Goal: Transaction & Acquisition: Purchase product/service

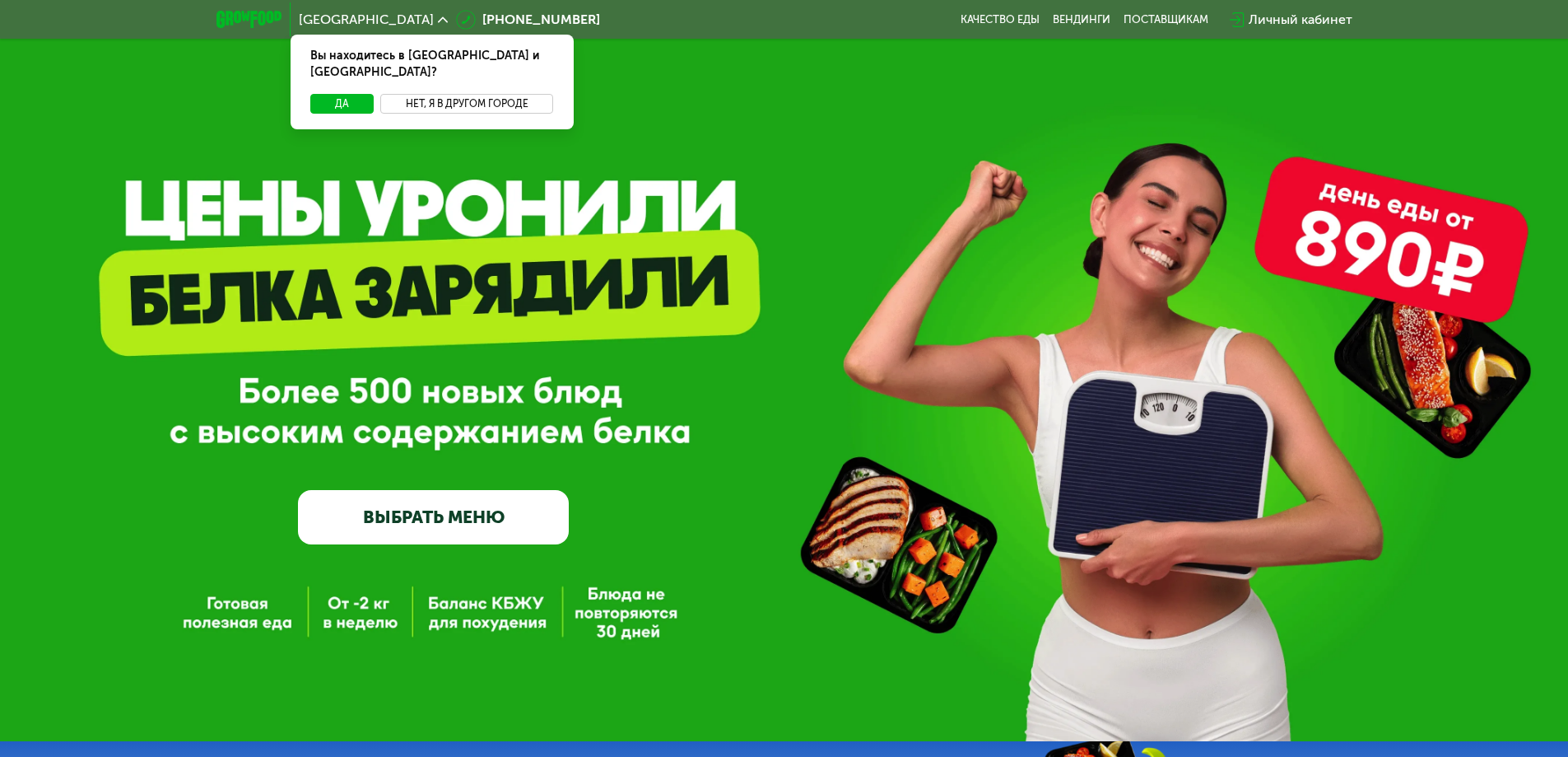
click at [429, 94] on button "Нет, я в другом городе" at bounding box center [466, 103] width 173 height 19
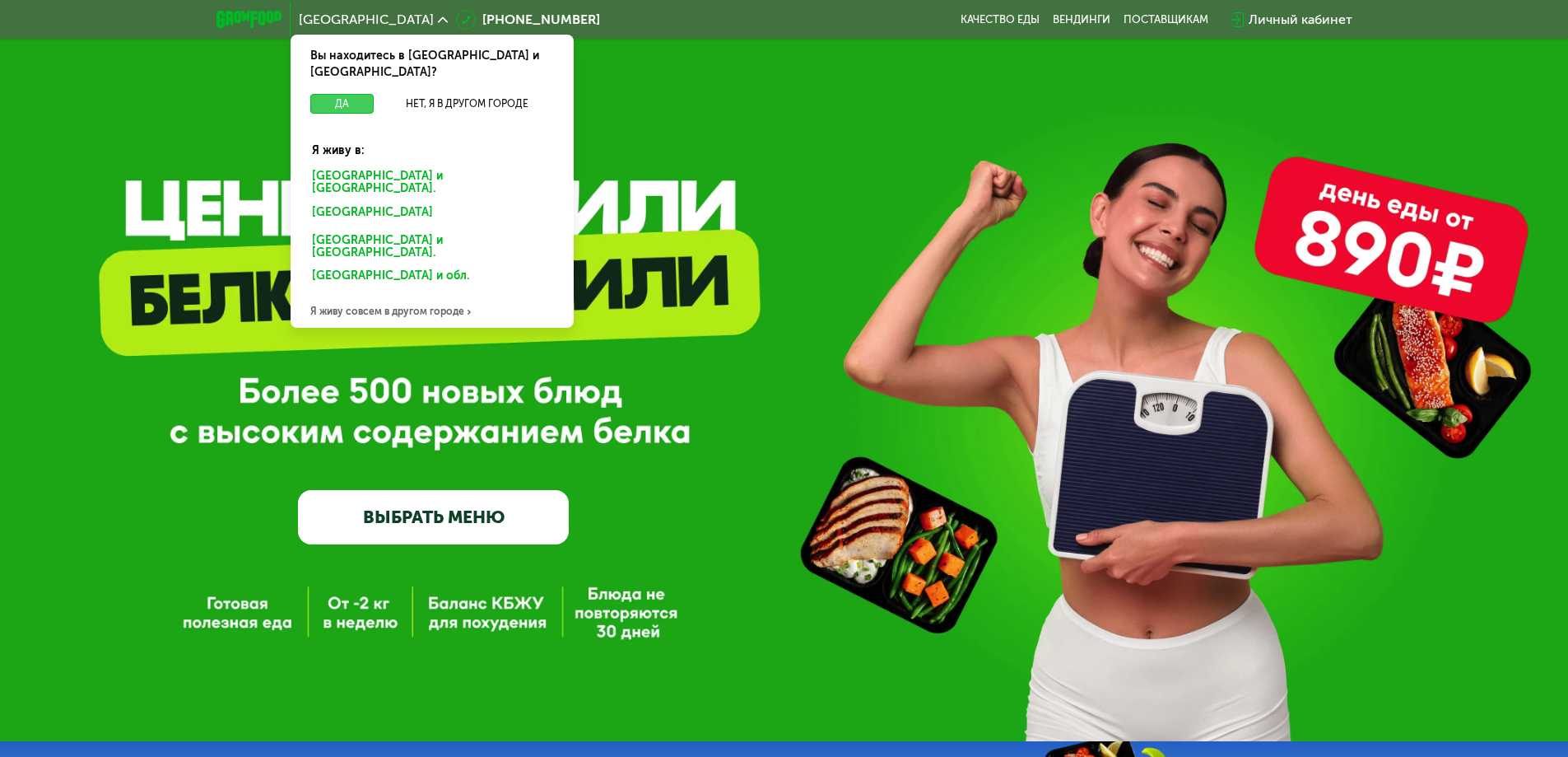
click at [351, 94] on button "Да" at bounding box center [342, 103] width 63 height 19
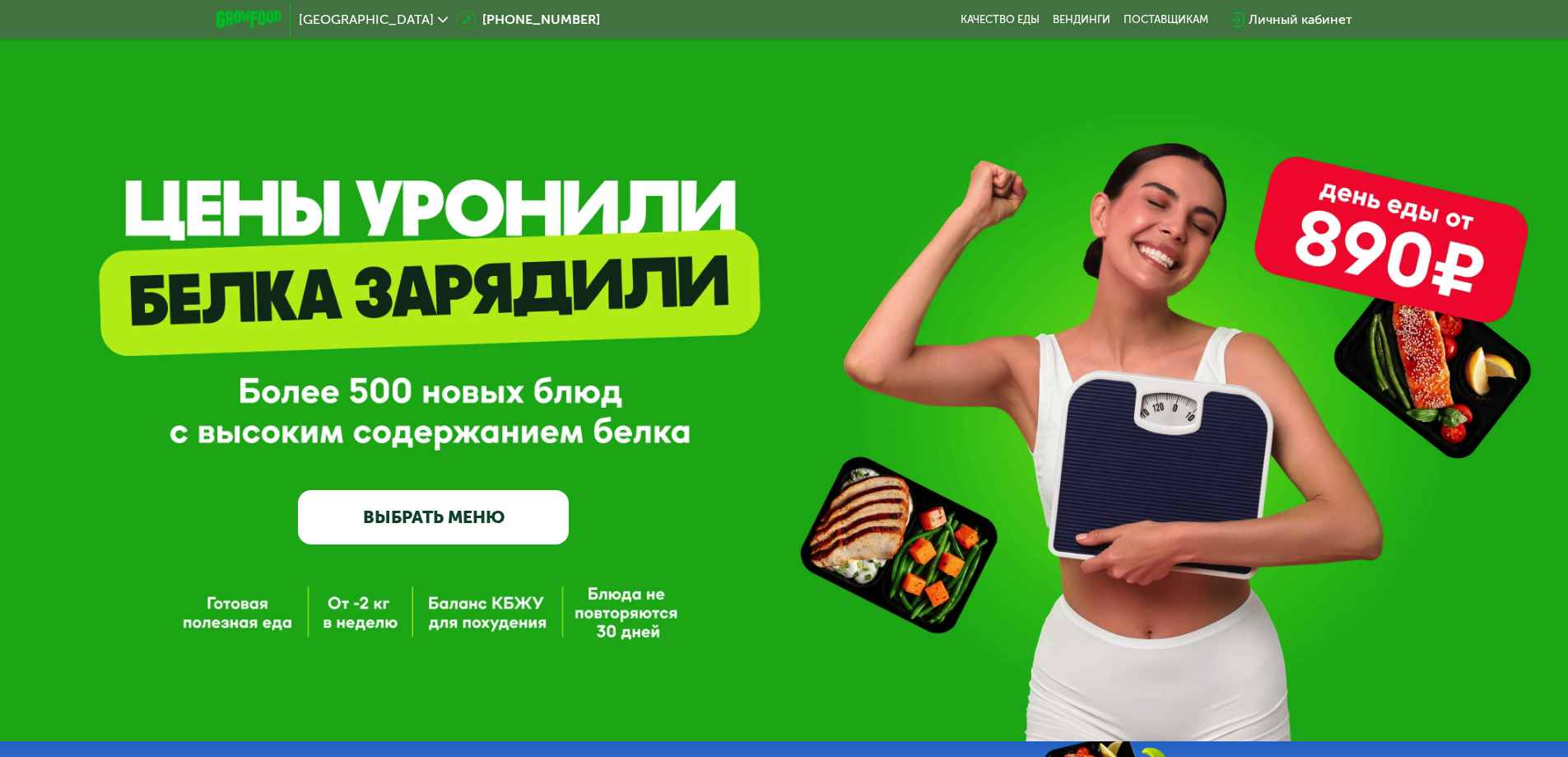
click at [458, 510] on link "ВЫБРАТЬ МЕНЮ" at bounding box center [433, 517] width 271 height 55
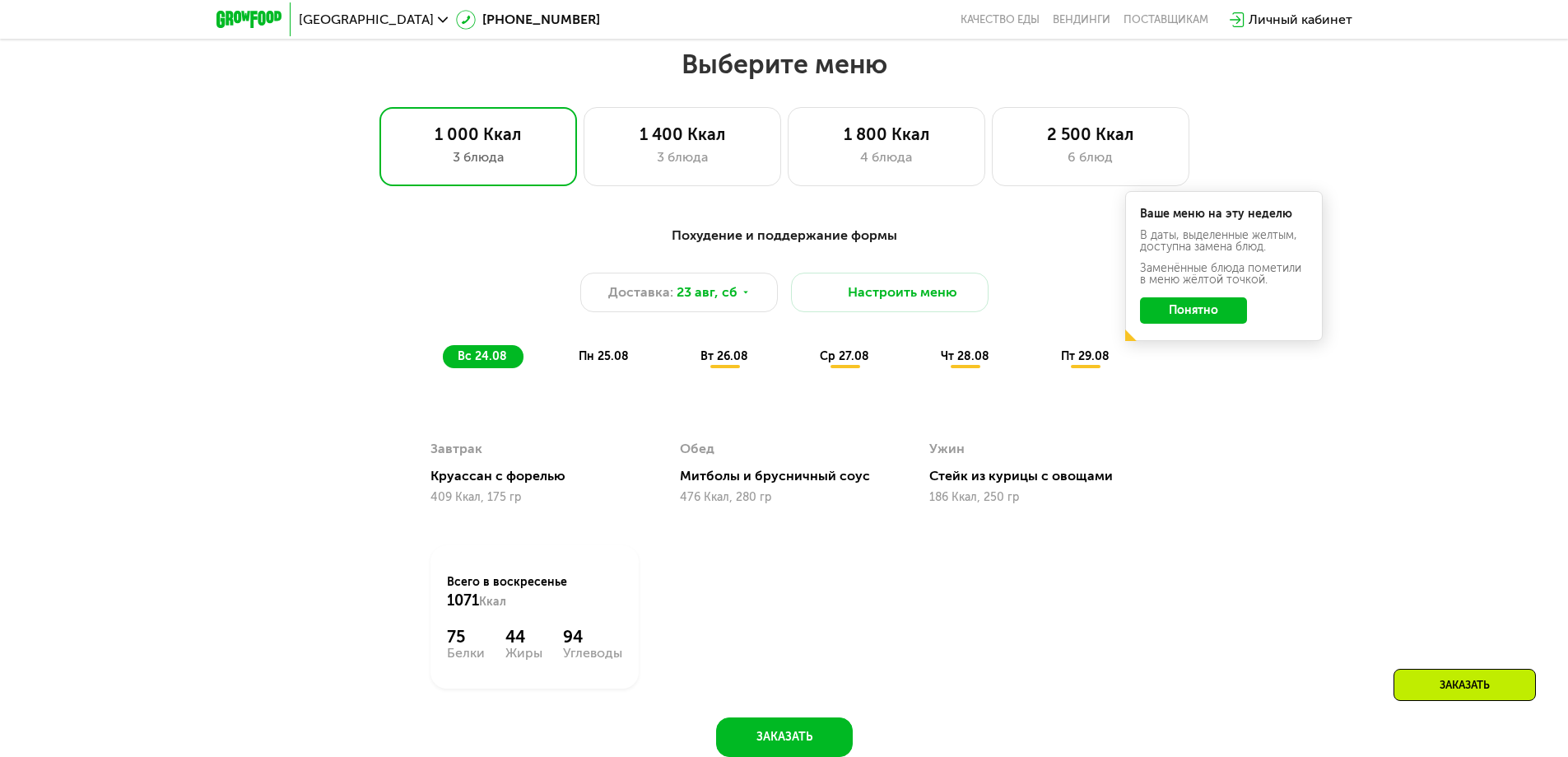
scroll to position [890, 0]
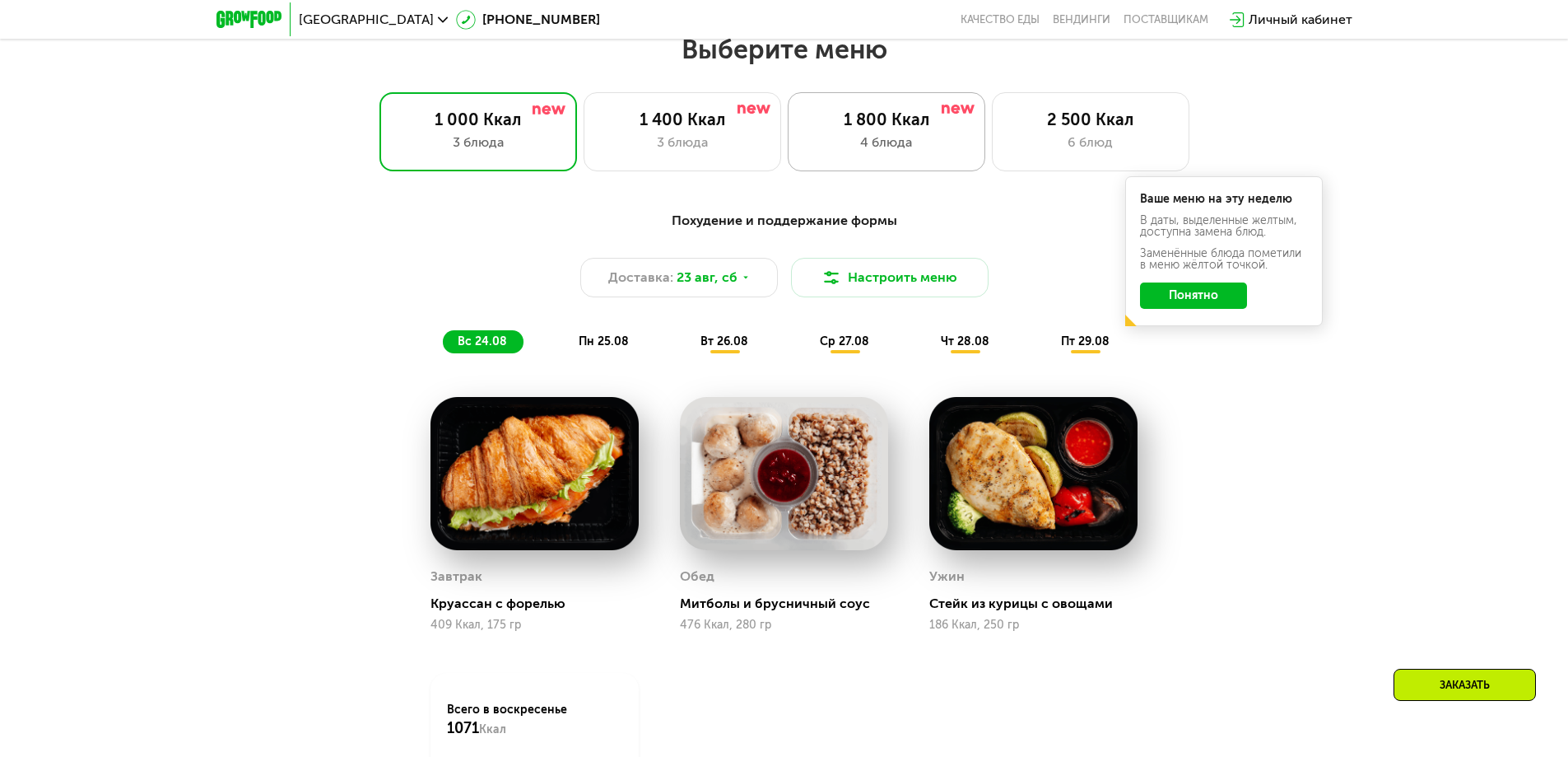
click at [992, 135] on div "1 800 Ккал 4 блюда" at bounding box center [1090, 131] width 198 height 79
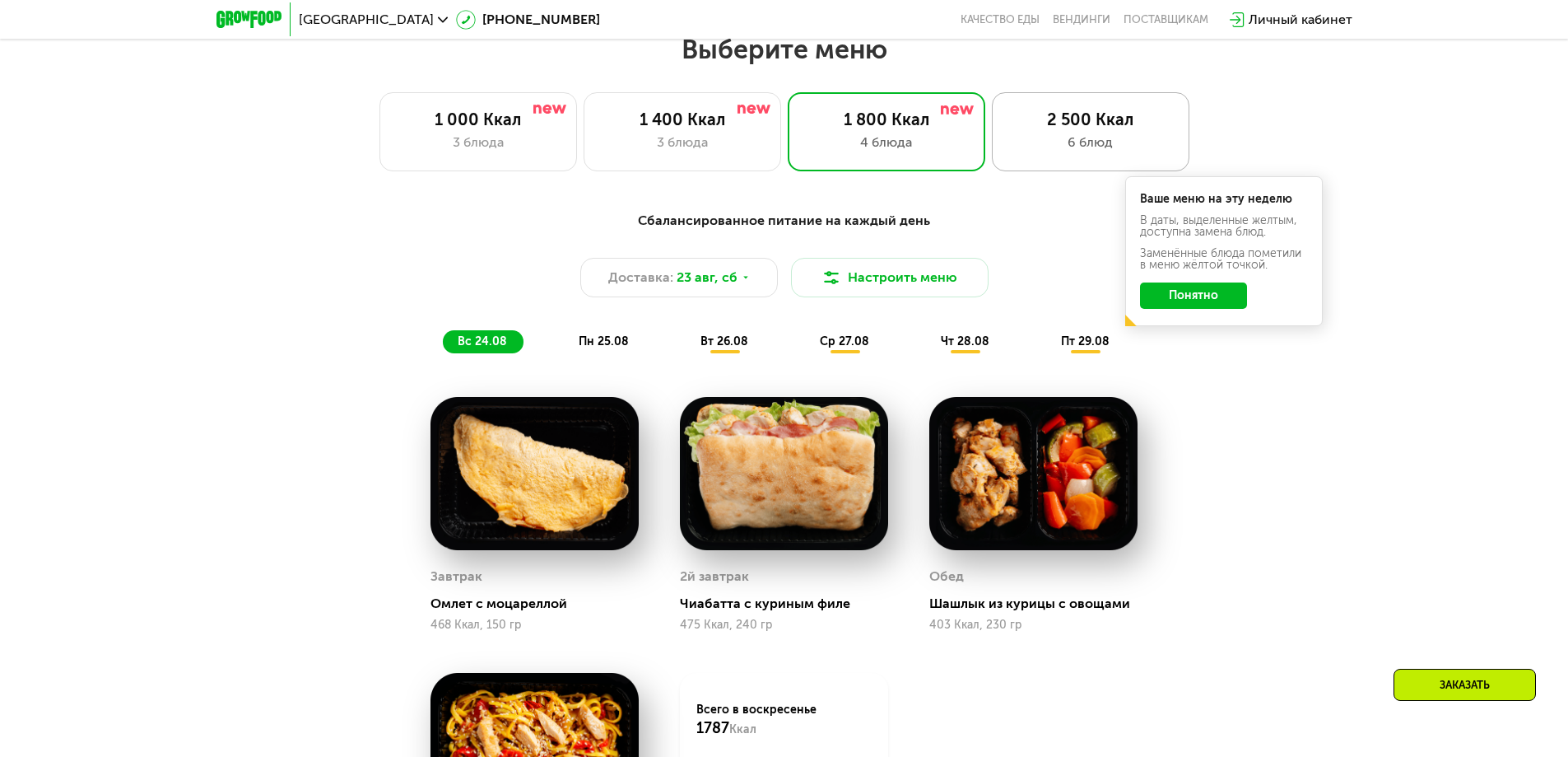
click at [1028, 152] on div "6 блюд" at bounding box center [1090, 142] width 163 height 19
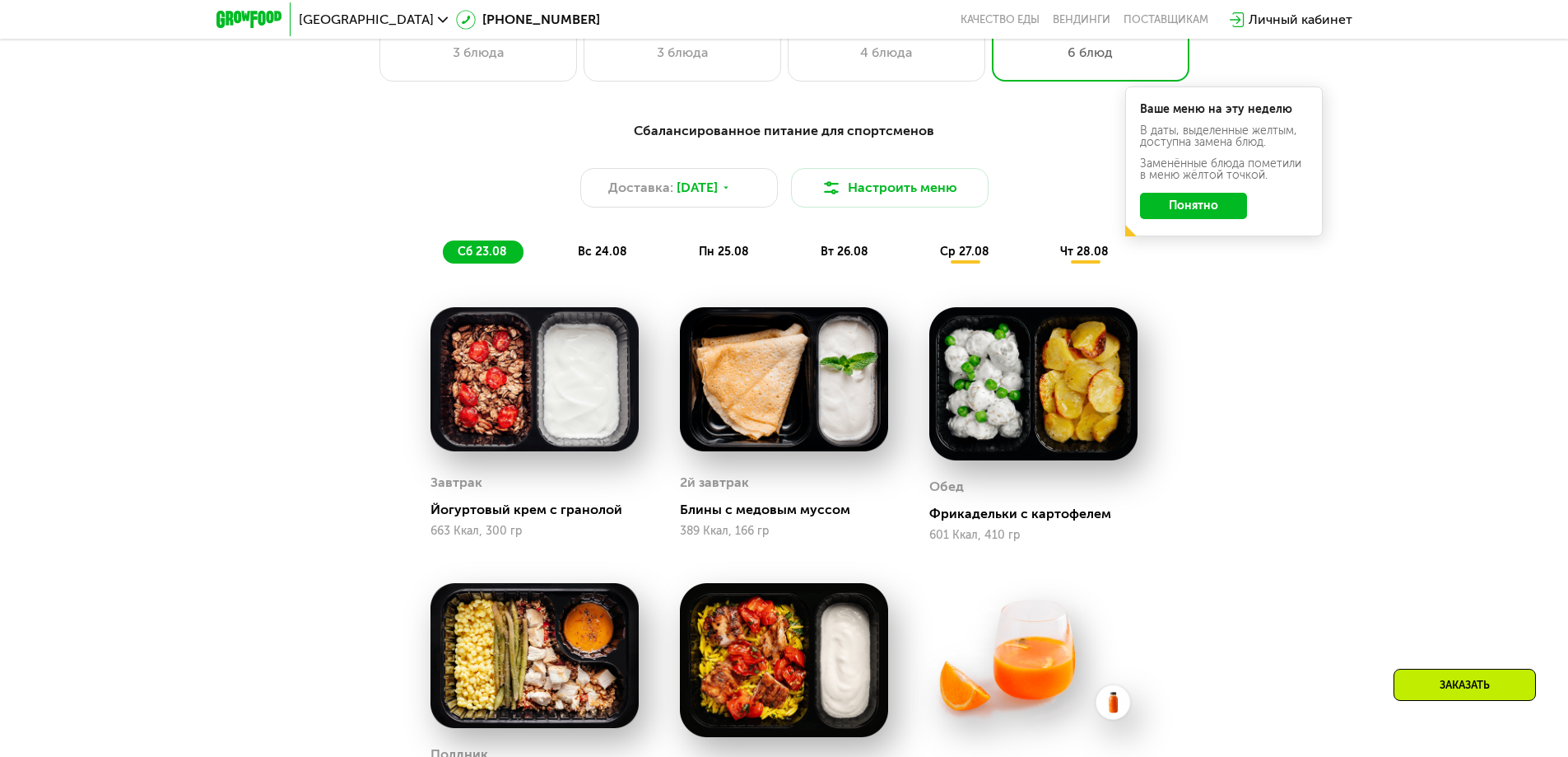
scroll to position [972, 0]
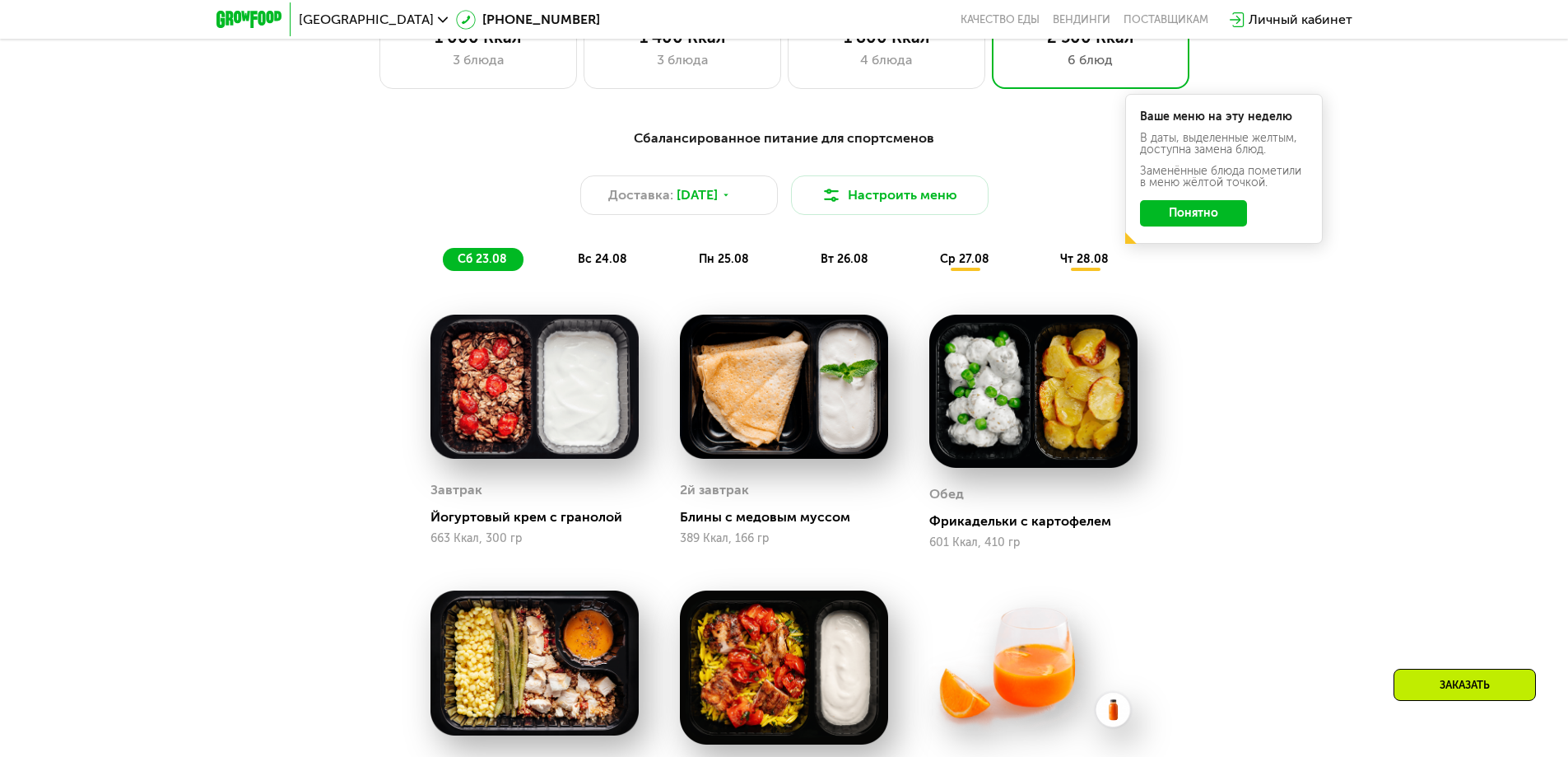
click at [1177, 216] on button "Понятно" at bounding box center [1192, 213] width 107 height 26
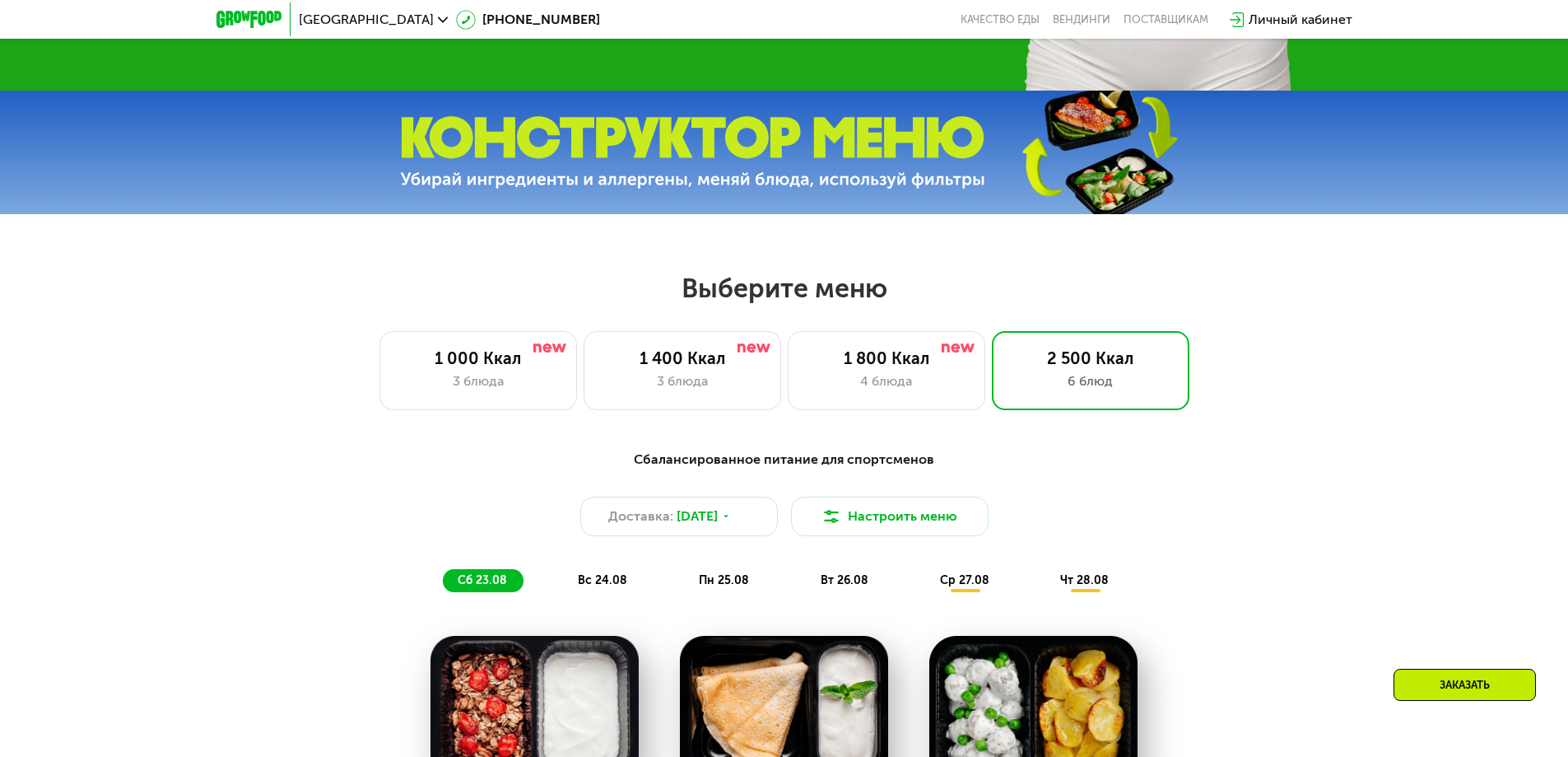
scroll to position [642, 0]
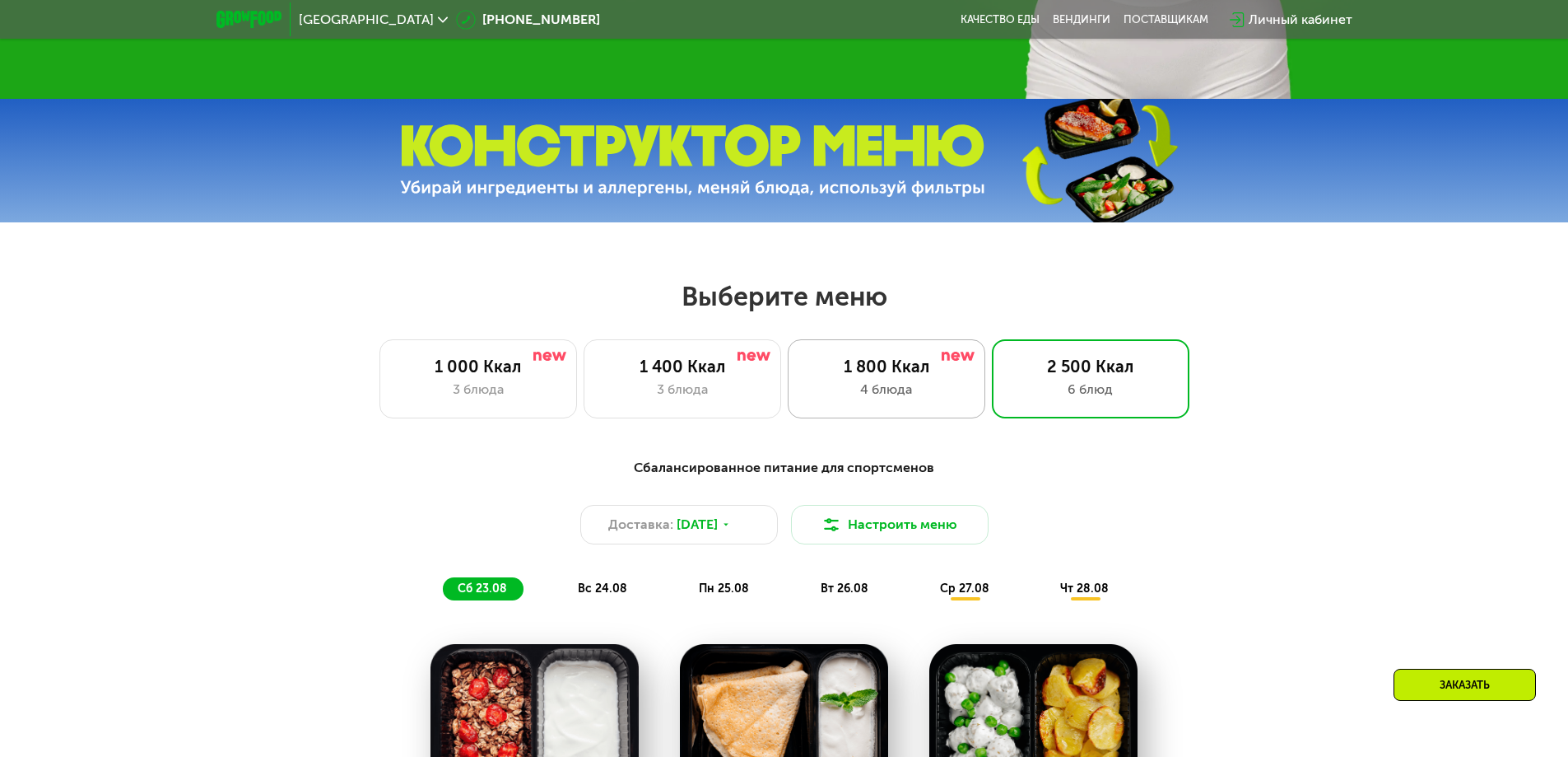
click at [924, 367] on div "1 800 Ккал" at bounding box center [886, 366] width 163 height 19
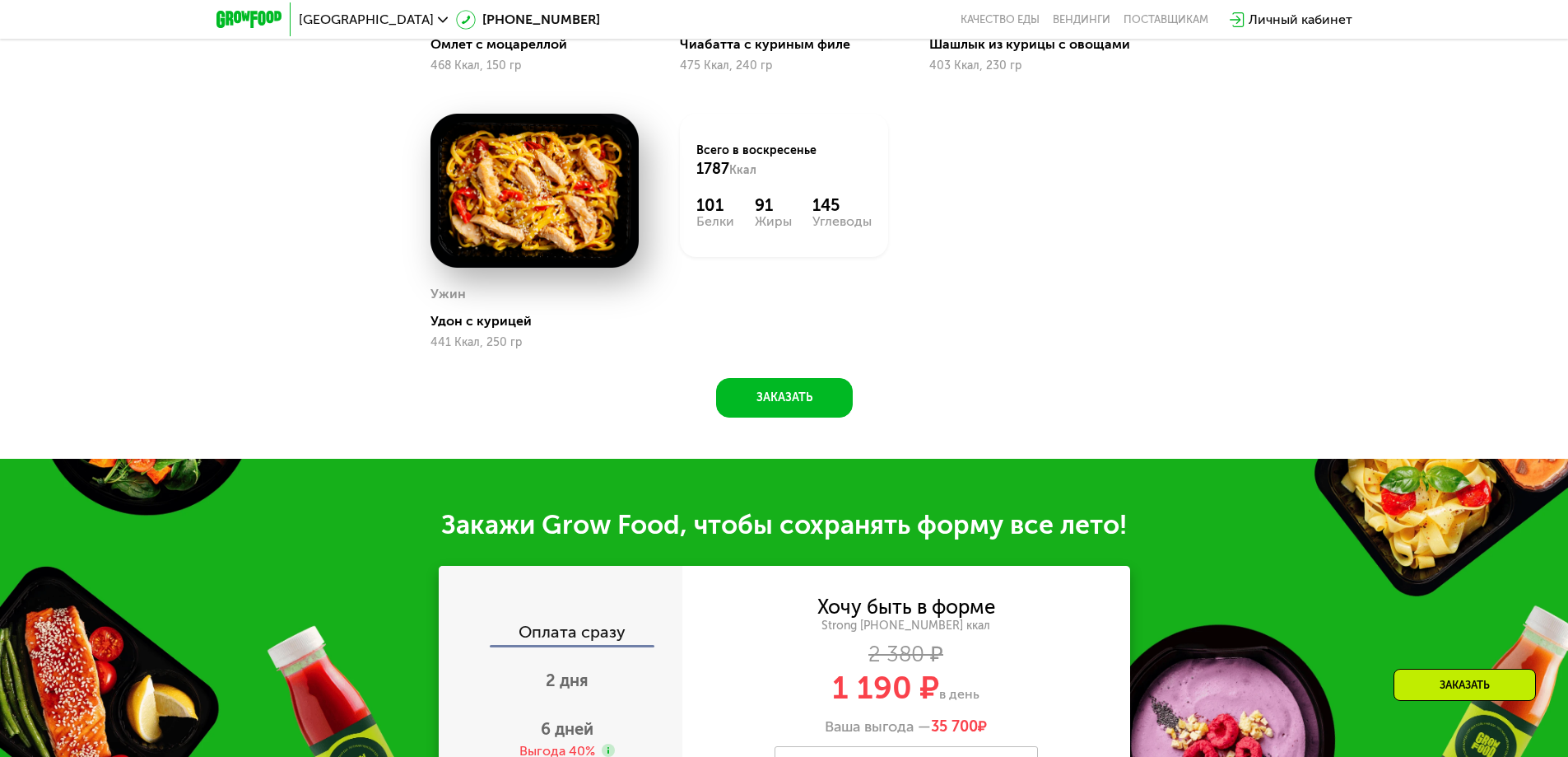
scroll to position [1466, 0]
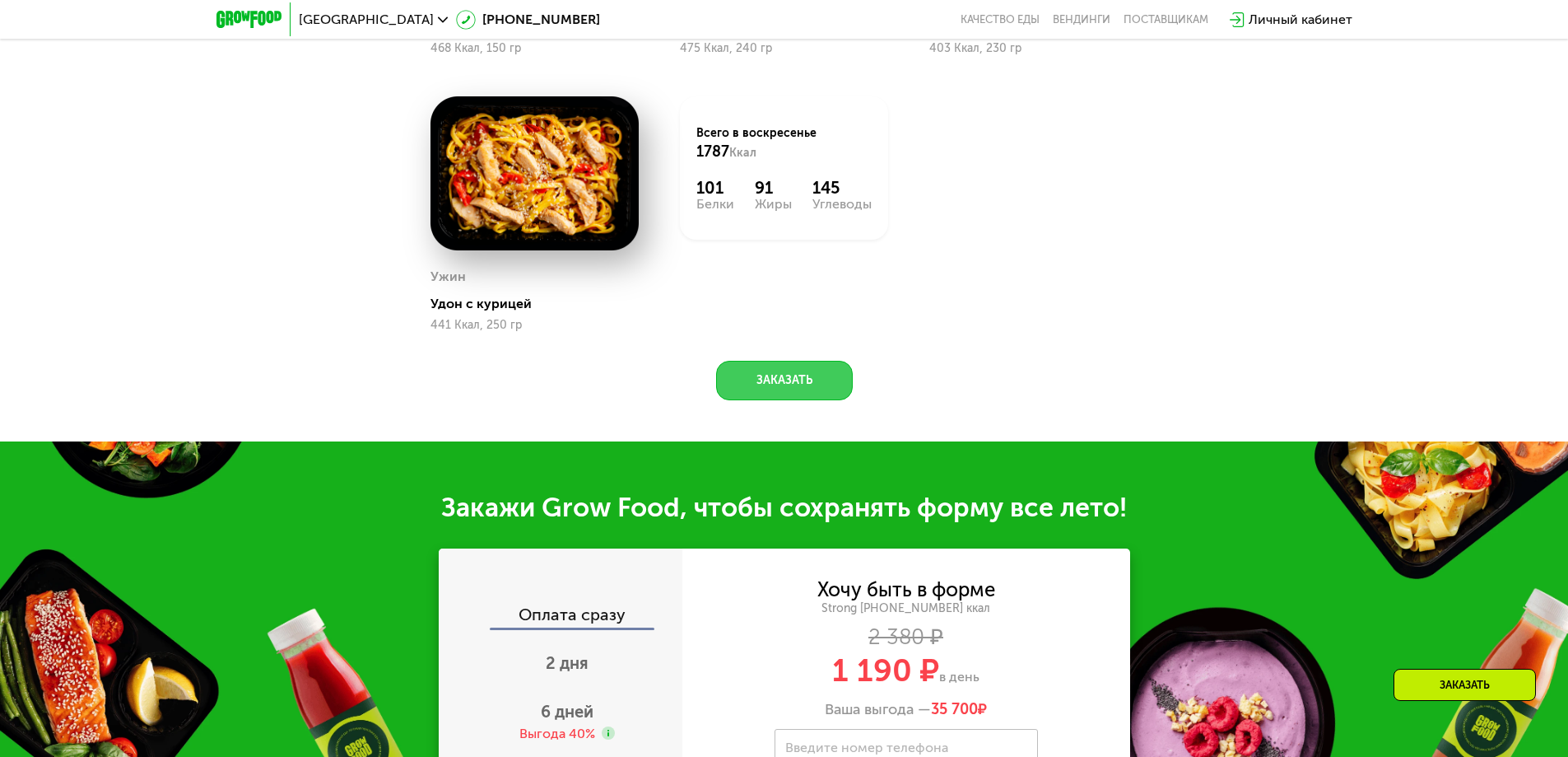
click at [781, 392] on button "Заказать" at bounding box center [784, 380] width 136 height 40
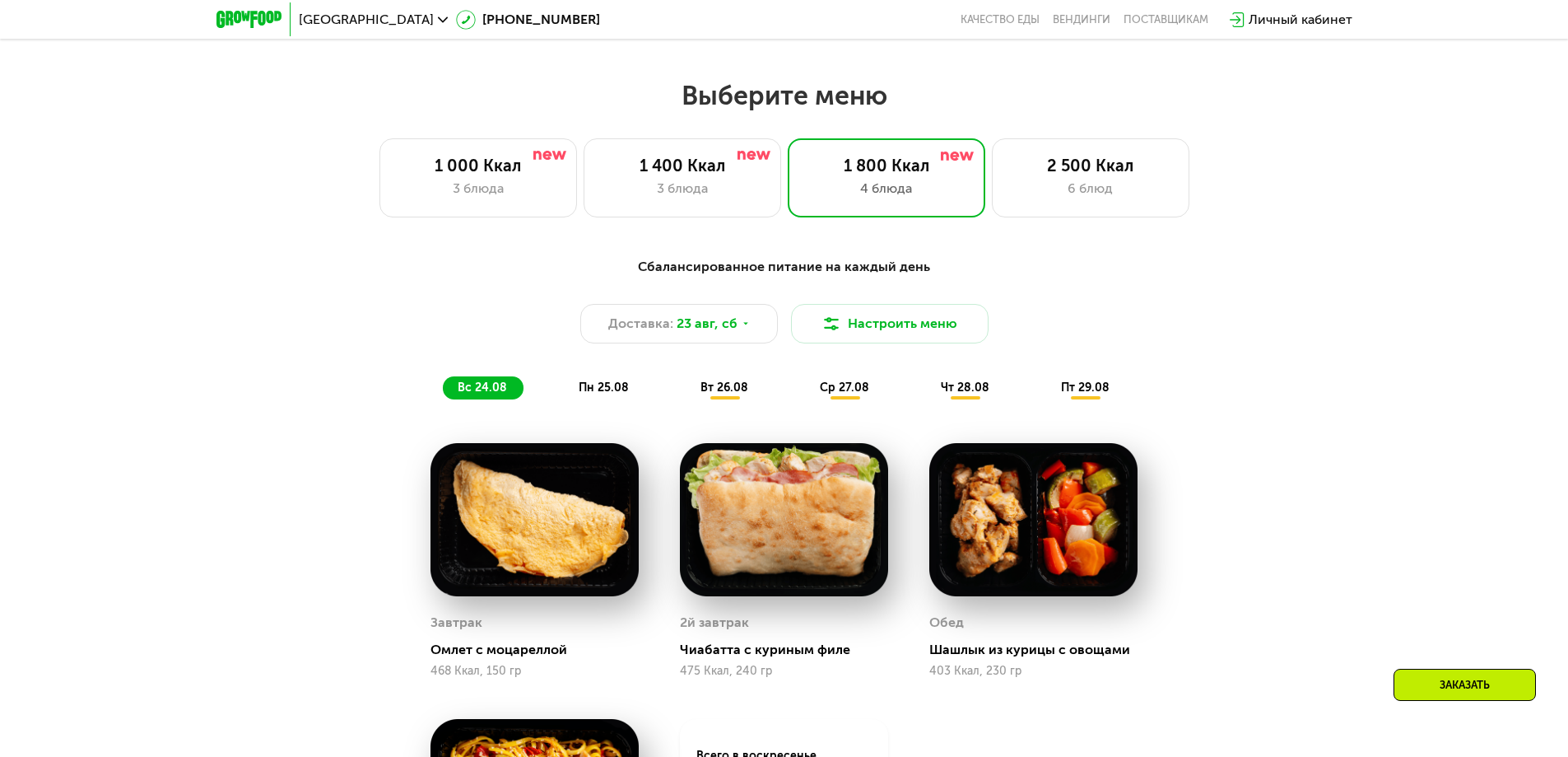
scroll to position [842, 0]
click at [788, 208] on div "1 400 Ккал 3 блюда" at bounding box center [886, 178] width 198 height 79
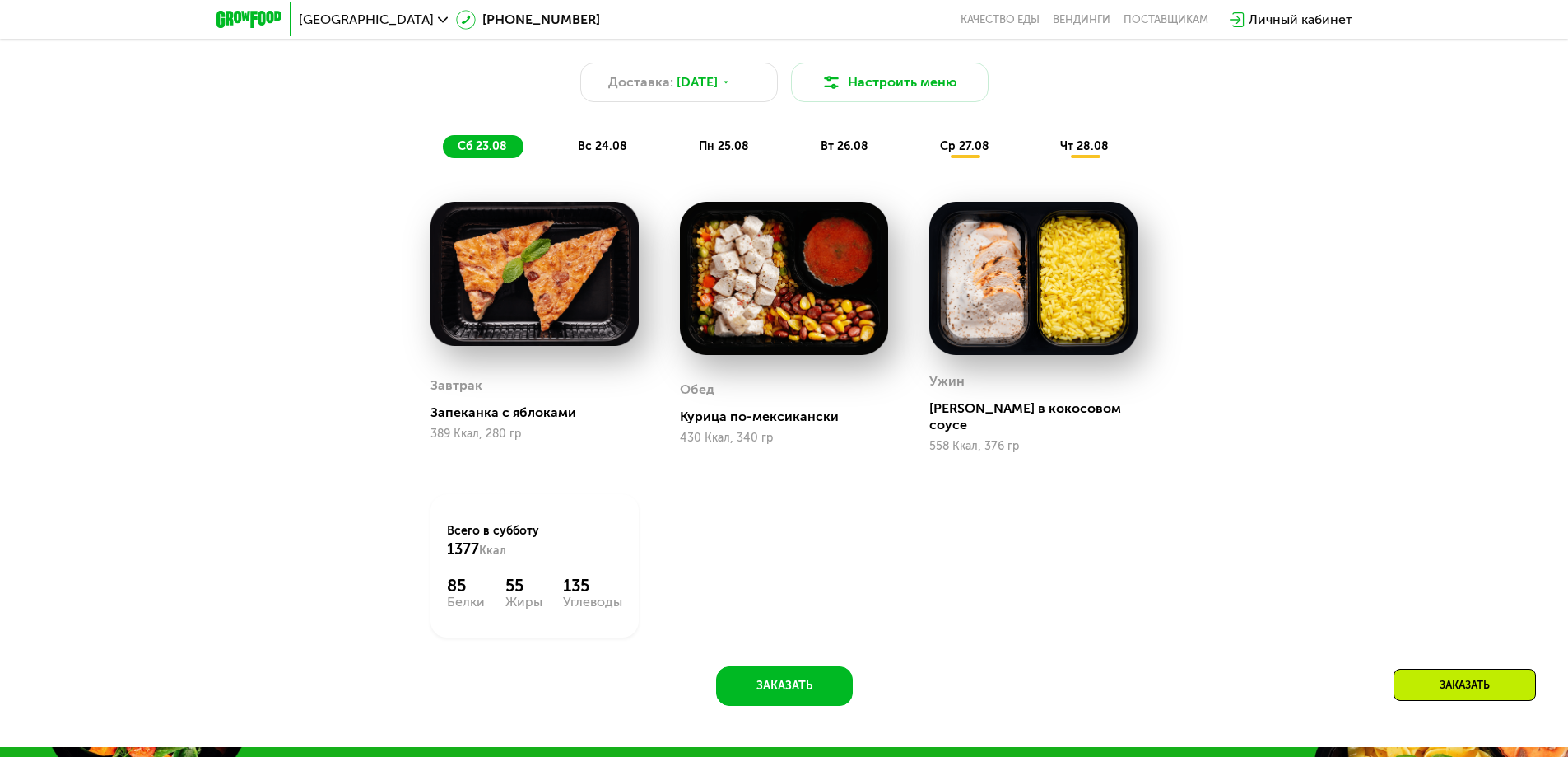
scroll to position [1089, 0]
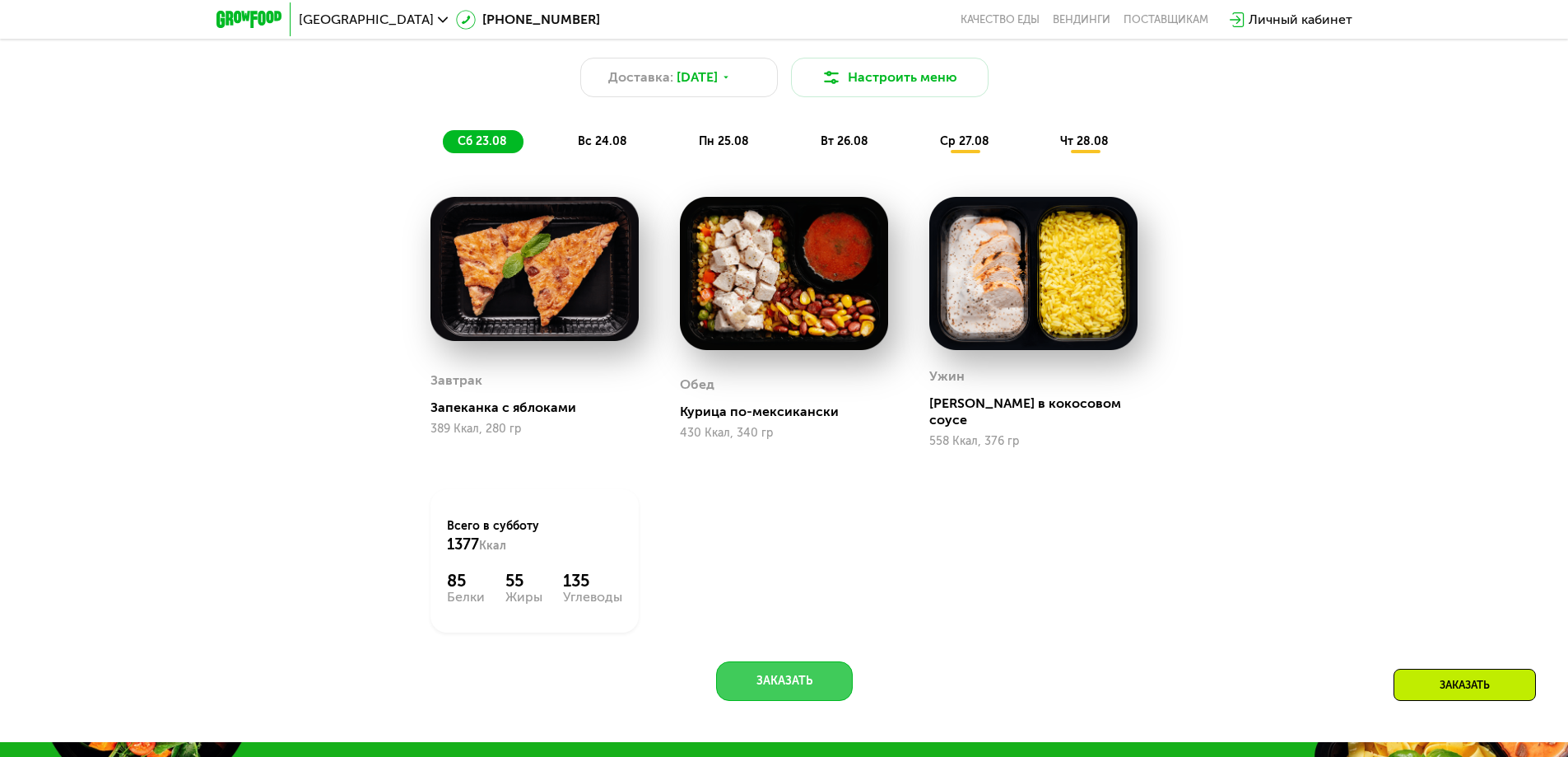
click at [796, 672] on button "Заказать" at bounding box center [784, 681] width 136 height 40
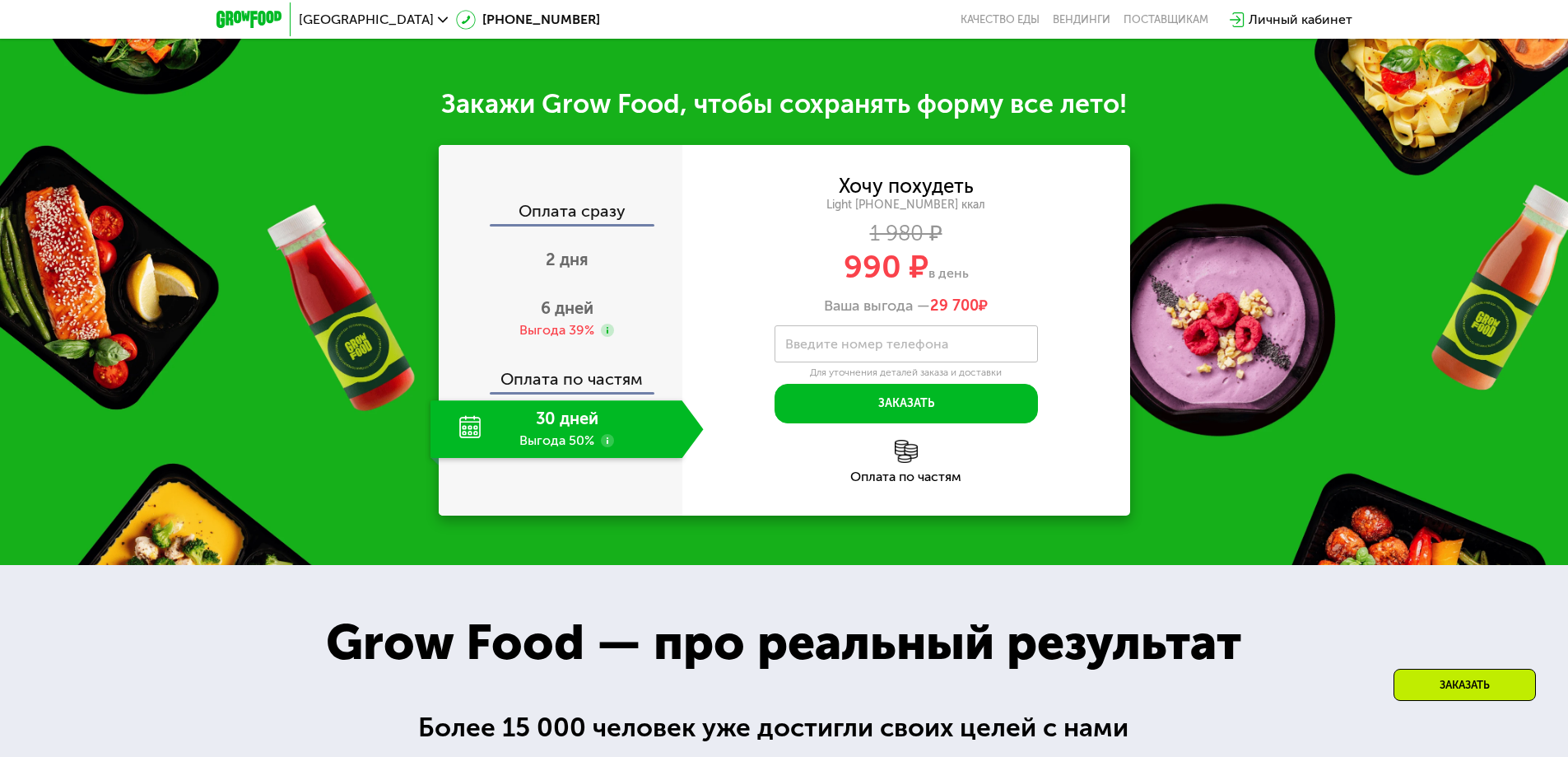
scroll to position [1821, 0]
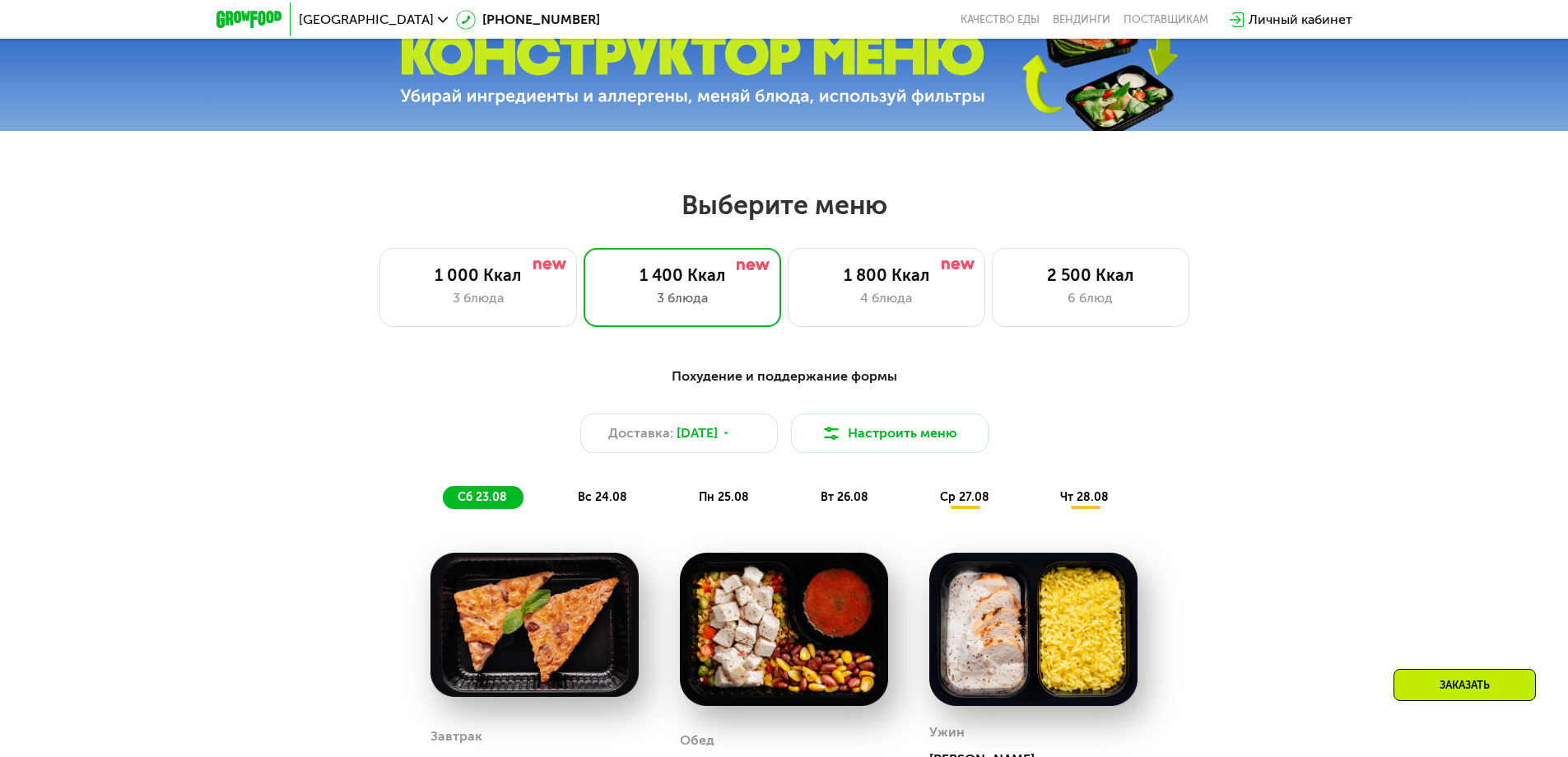
scroll to position [503, 0]
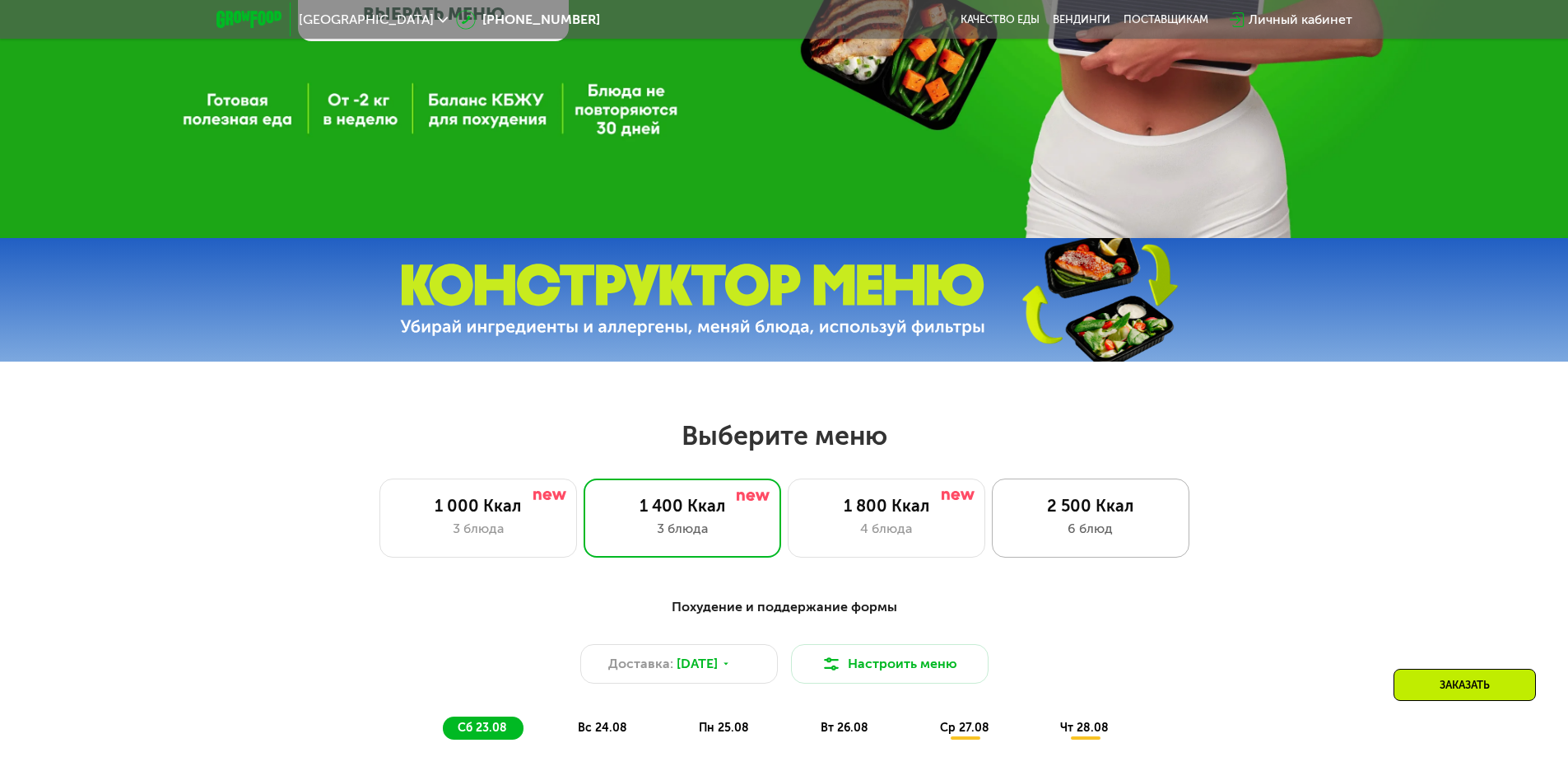
click at [1036, 516] on div "2 500 Ккал" at bounding box center [1090, 505] width 163 height 19
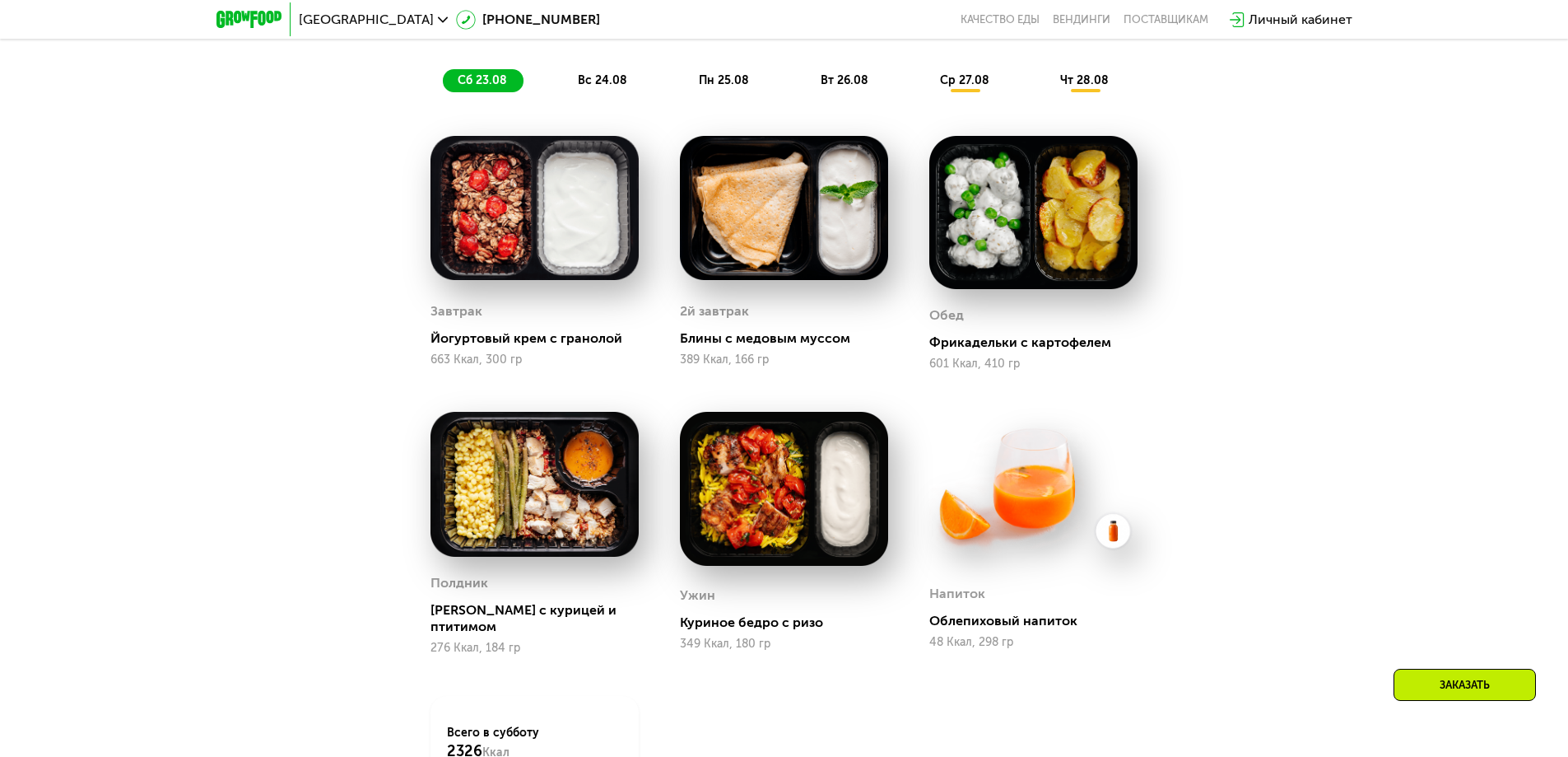
scroll to position [1327, 0]
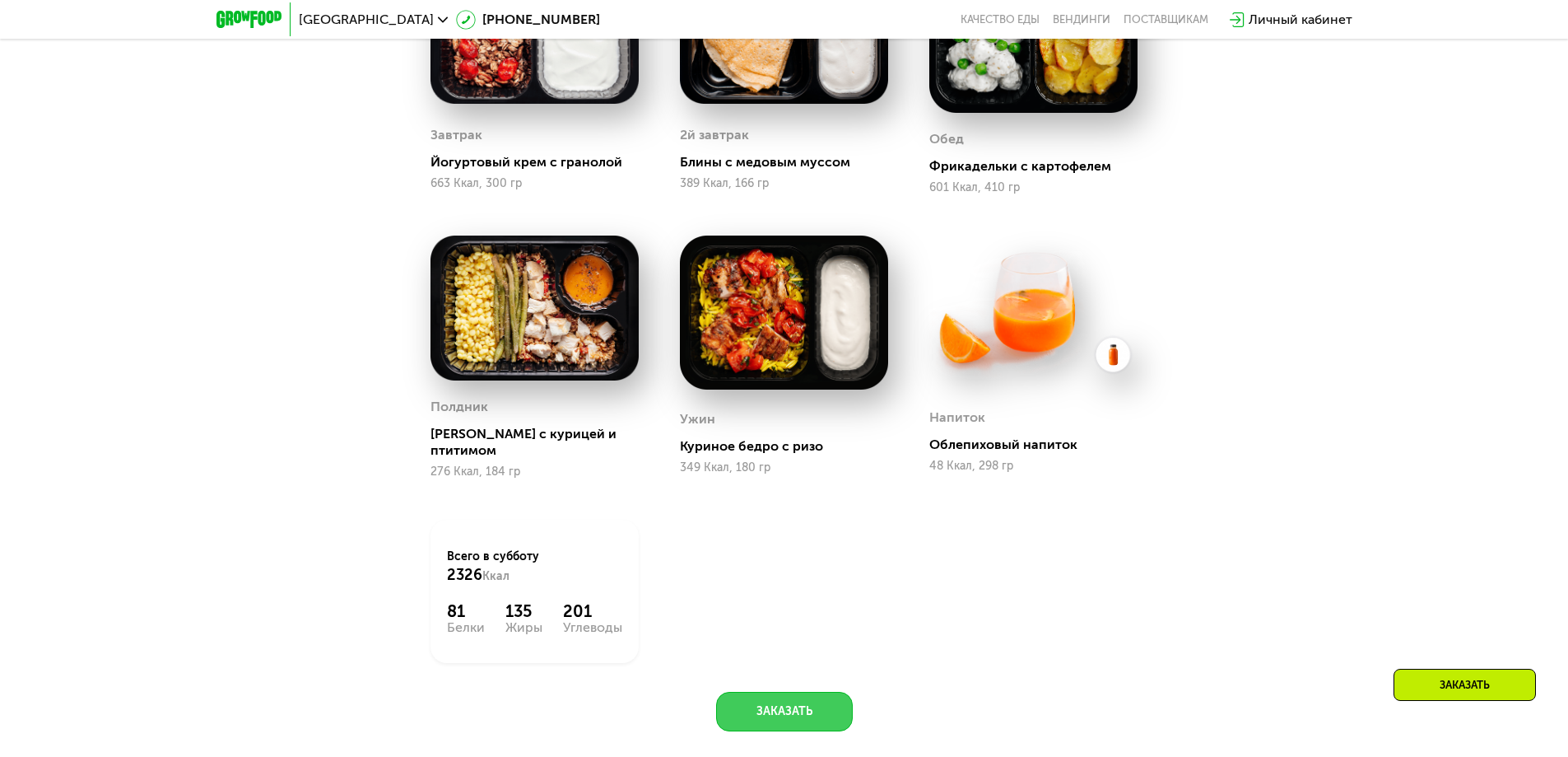
click at [798, 693] on button "Заказать" at bounding box center [784, 712] width 136 height 40
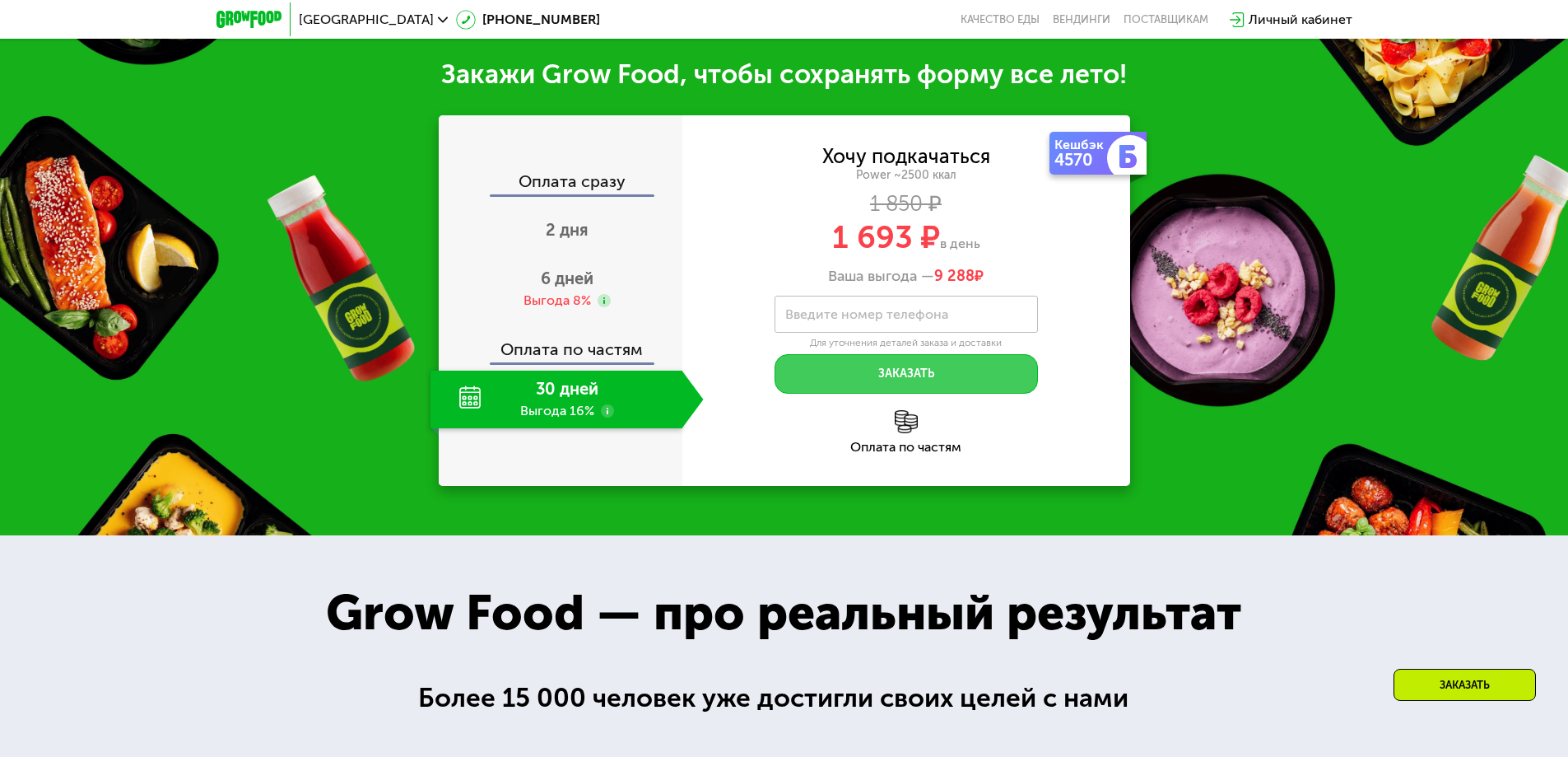
scroll to position [2098, 0]
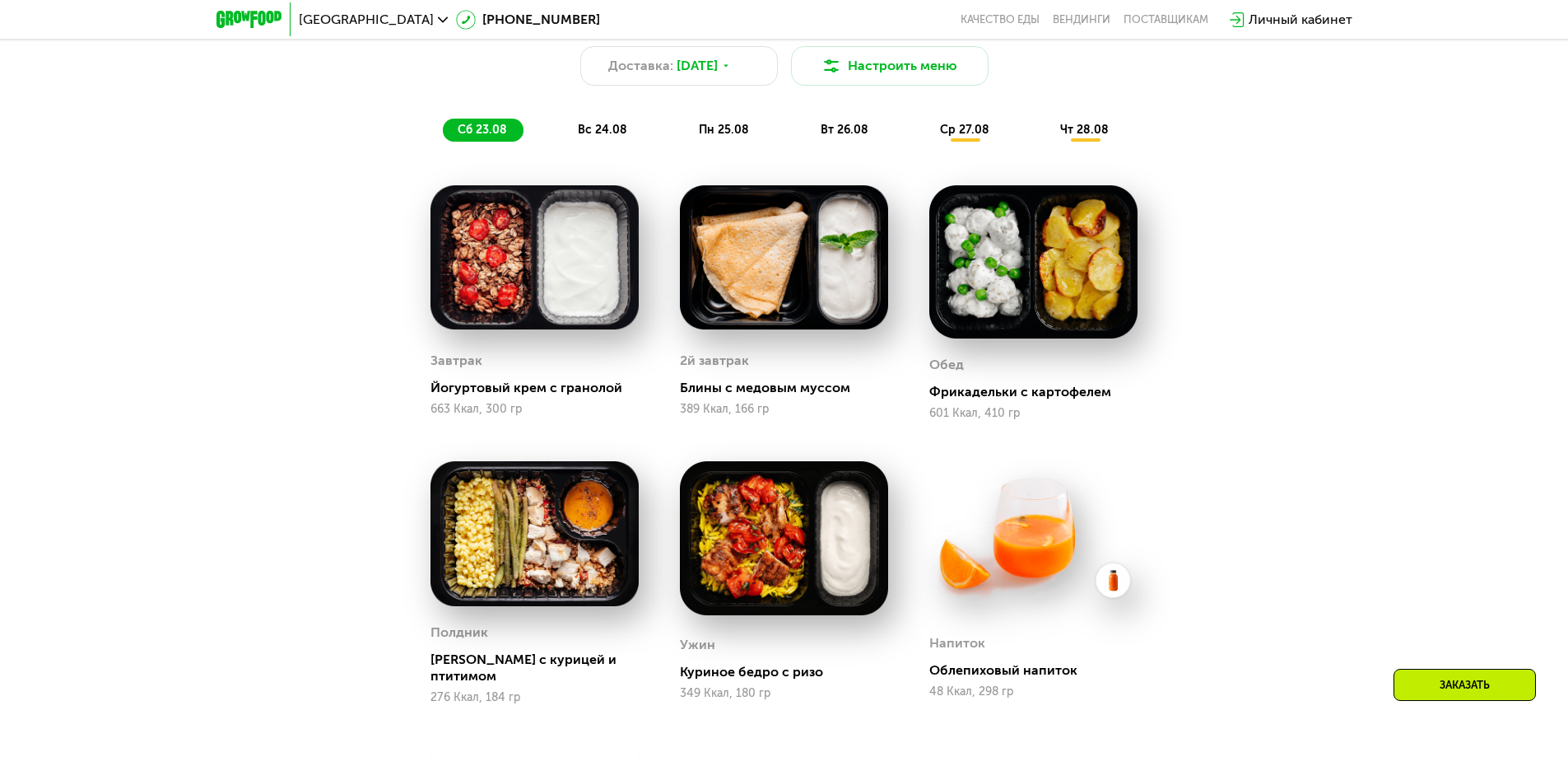
scroll to position [862, 0]
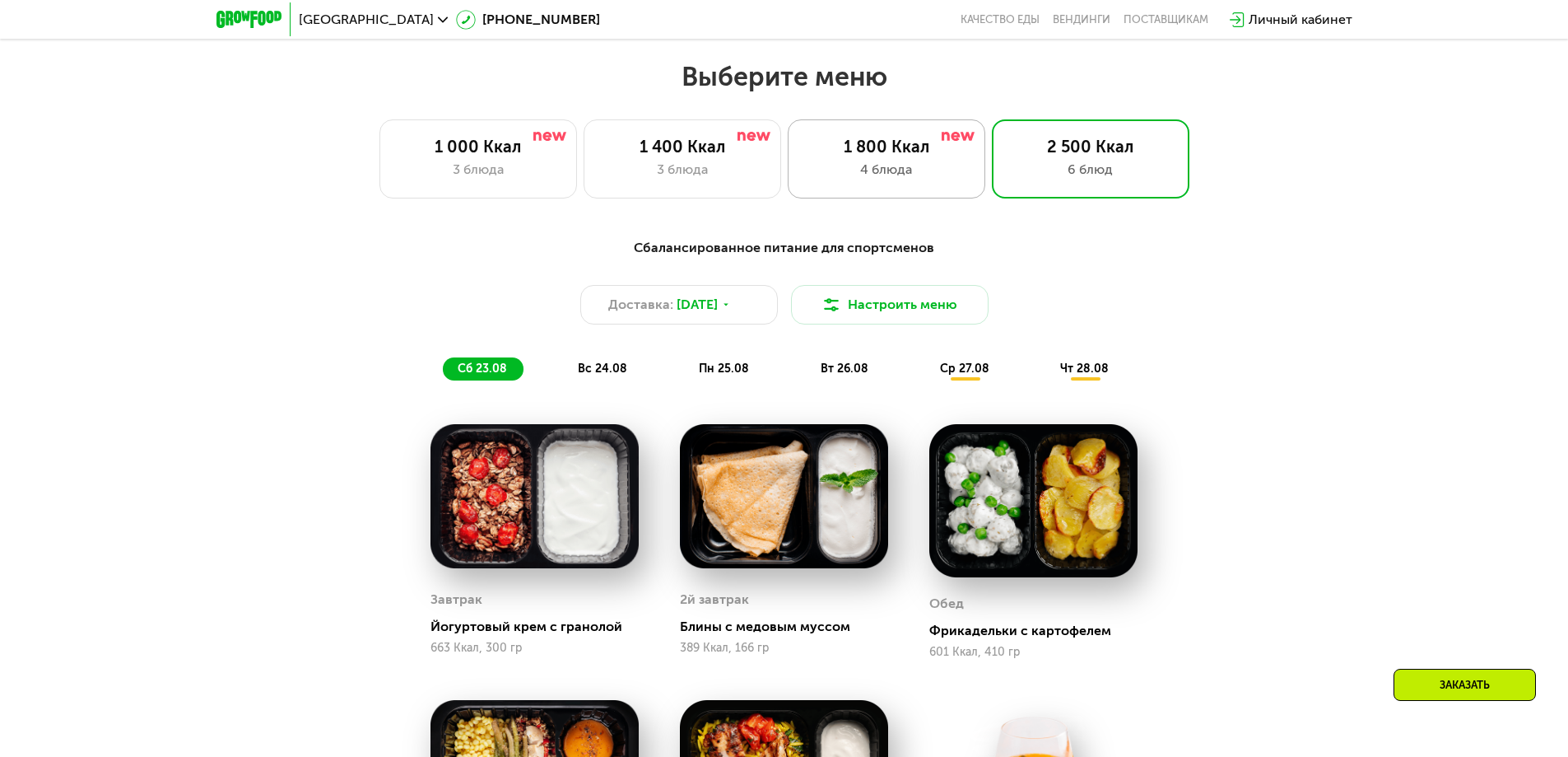
click at [861, 157] on div "1 800 Ккал" at bounding box center [886, 146] width 163 height 19
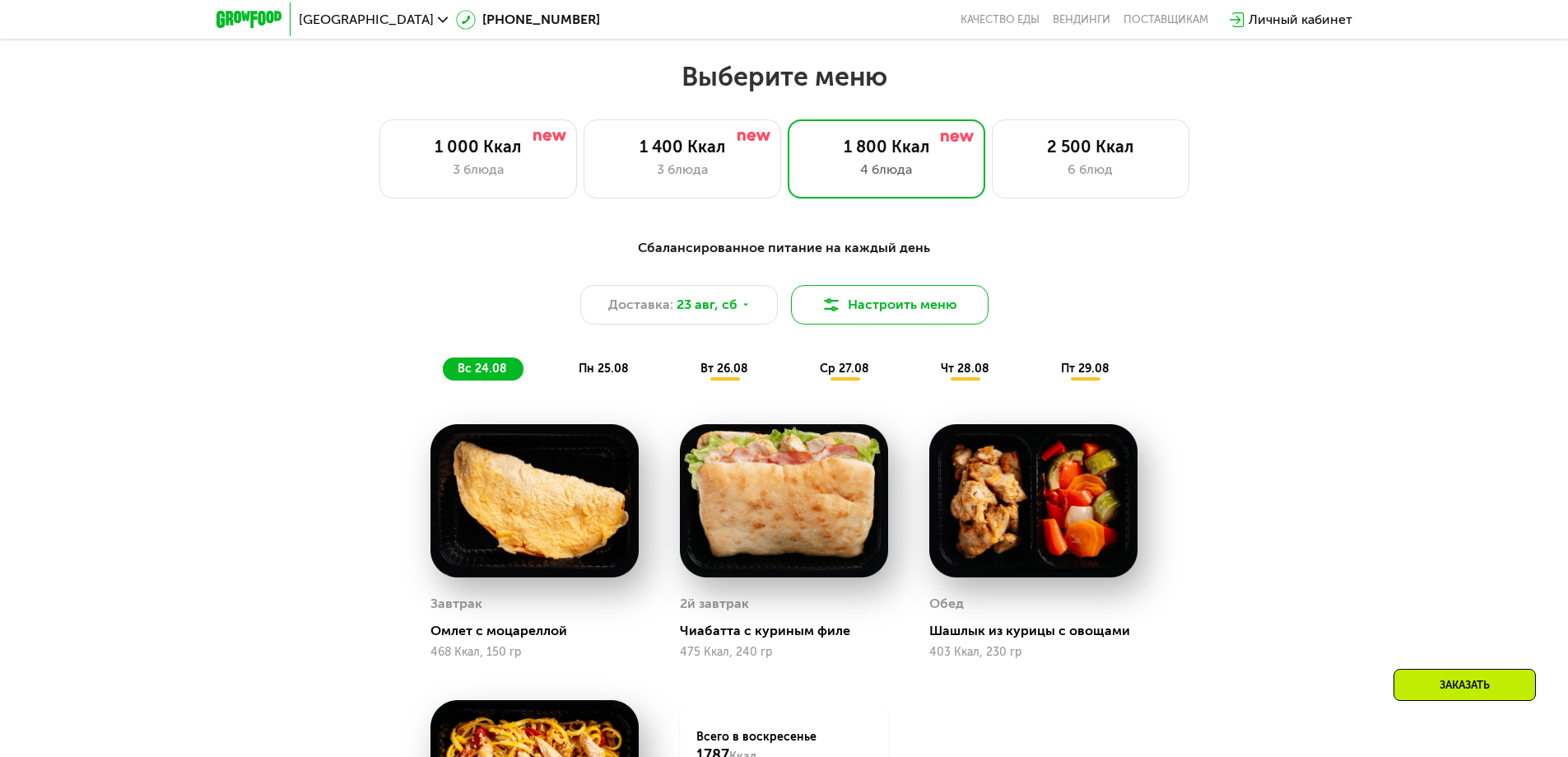
click at [814, 319] on button "Настроить меню" at bounding box center [889, 304] width 198 height 40
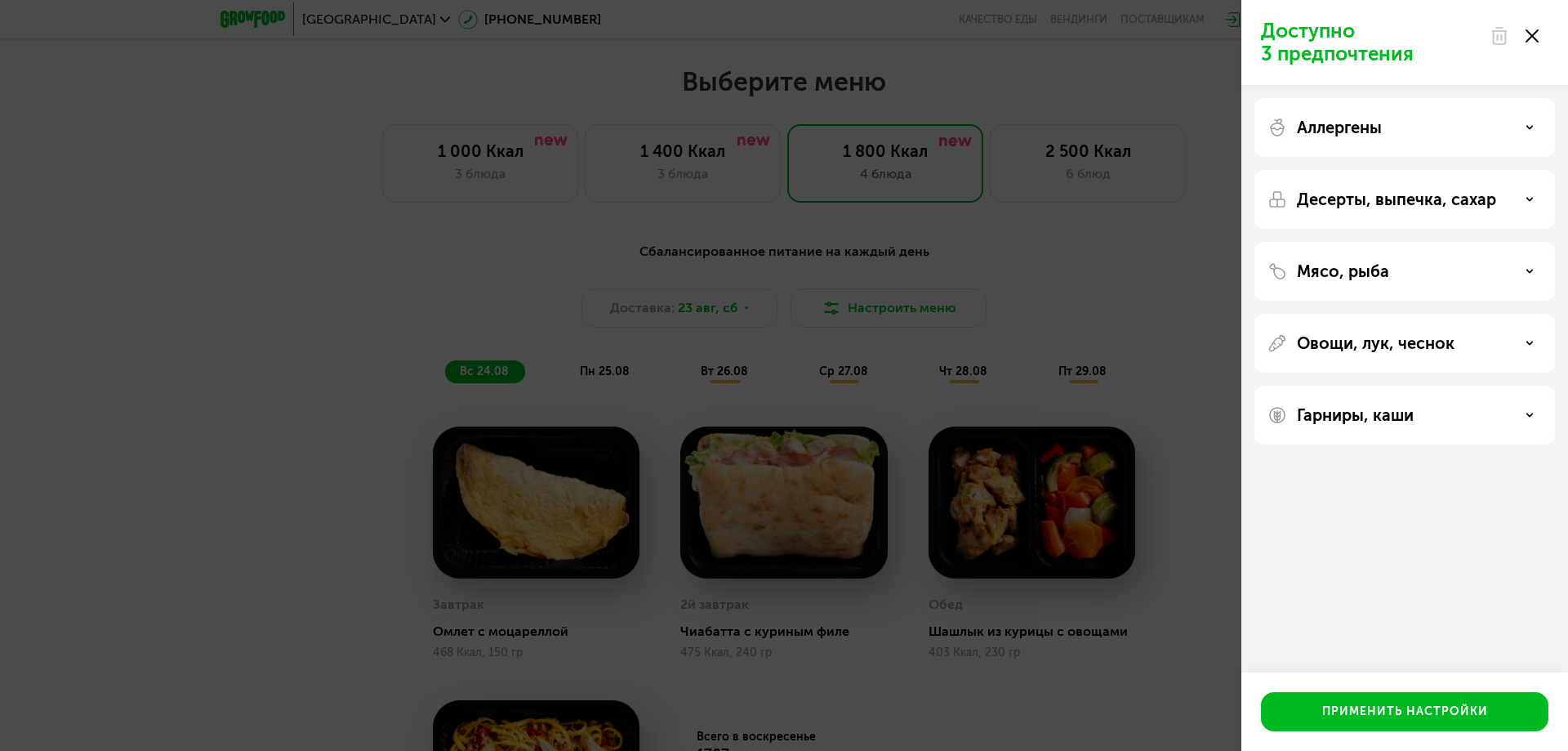
click at [1431, 386] on div "Овощи, лук, чеснок" at bounding box center [1405, 415] width 301 height 59
click at [1538, 347] on div "Овощи, лук, чеснок" at bounding box center [1405, 342] width 274 height 19
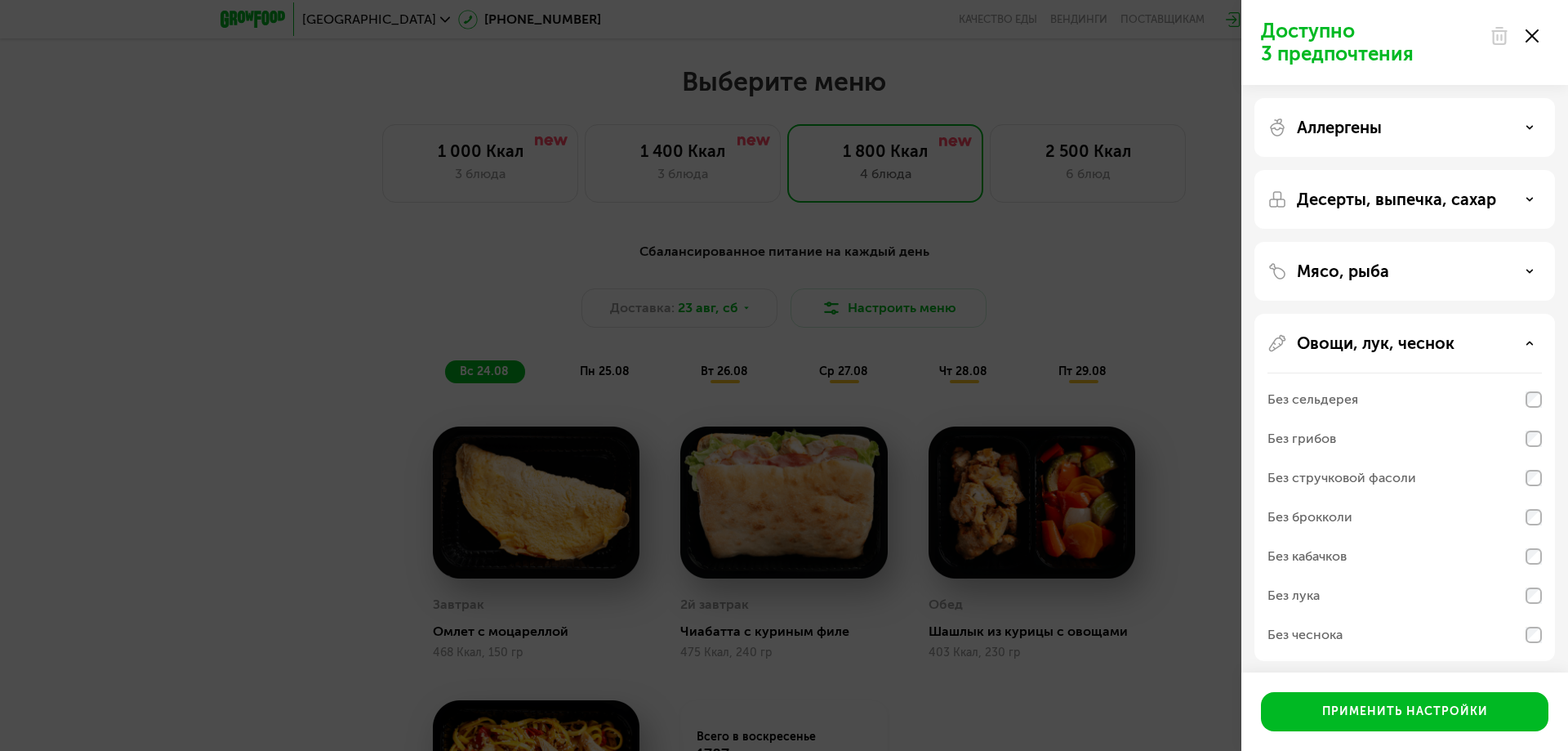
drag, startPoint x: 1535, startPoint y: 346, endPoint x: 1526, endPoint y: 354, distance: 12.0
click at [1534, 346] on div "Овощи, лук, чеснок" at bounding box center [1405, 342] width 274 height 19
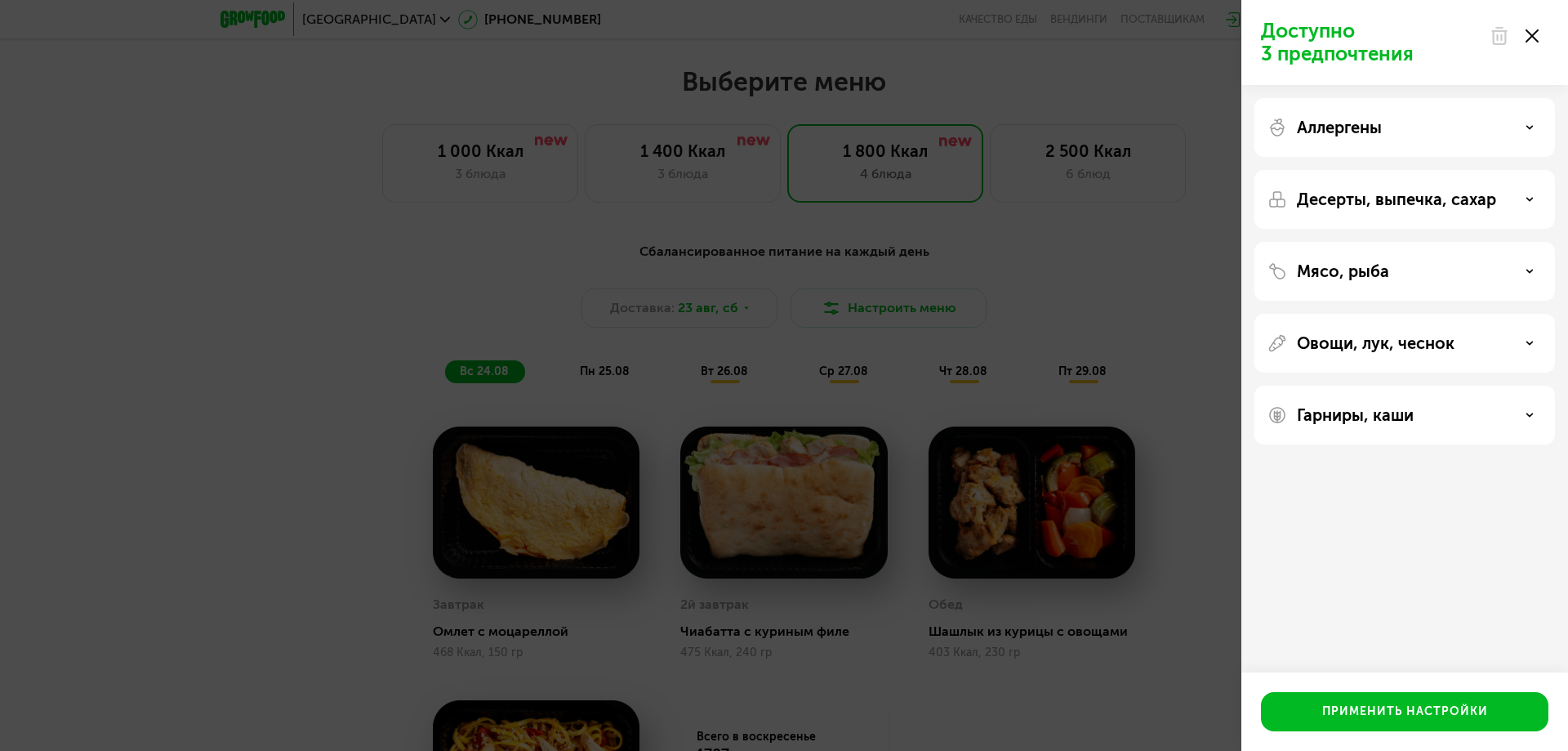
click at [1524, 411] on div "Гарниры, каши" at bounding box center [1405, 414] width 274 height 19
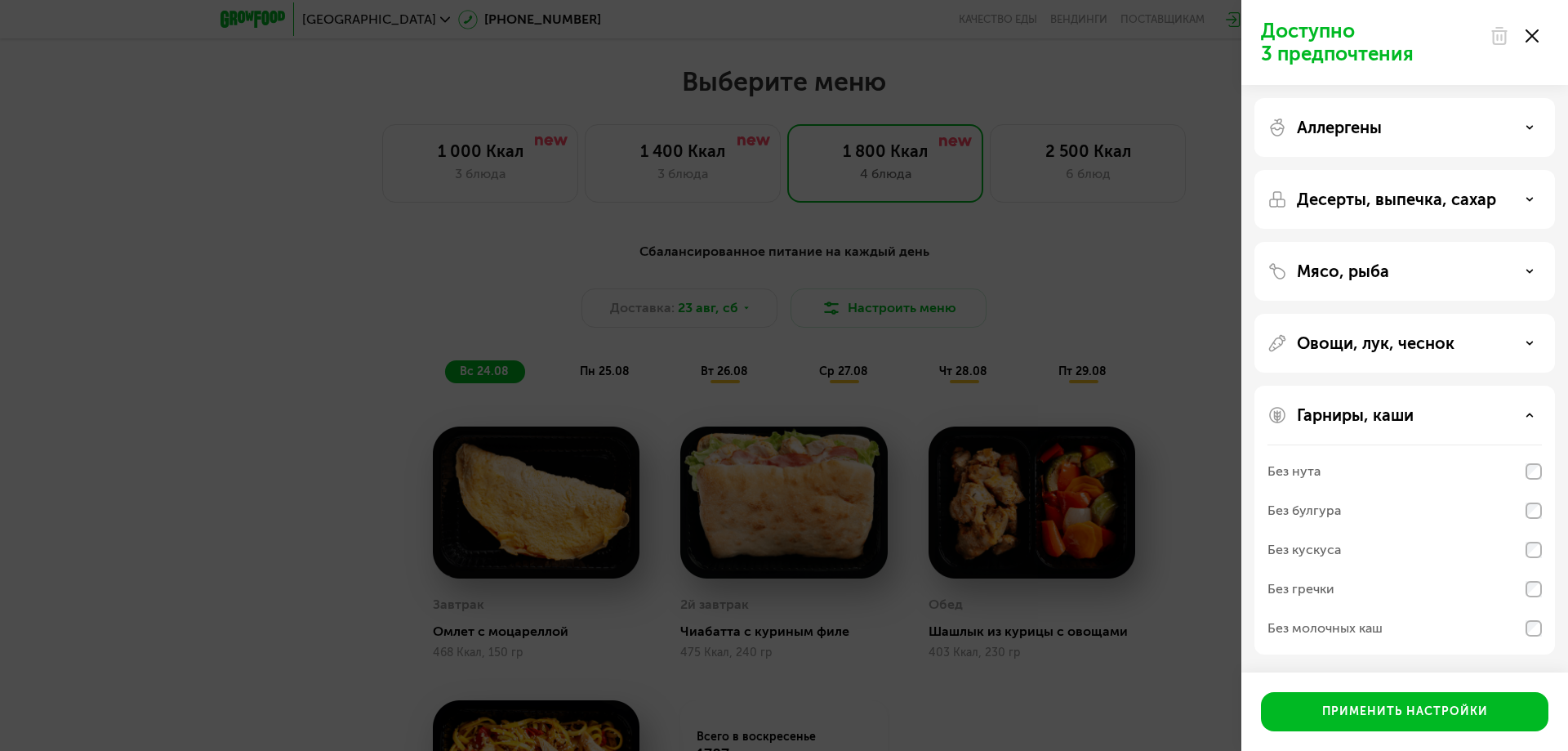
click at [1524, 411] on div "Гарниры, каши" at bounding box center [1405, 414] width 274 height 19
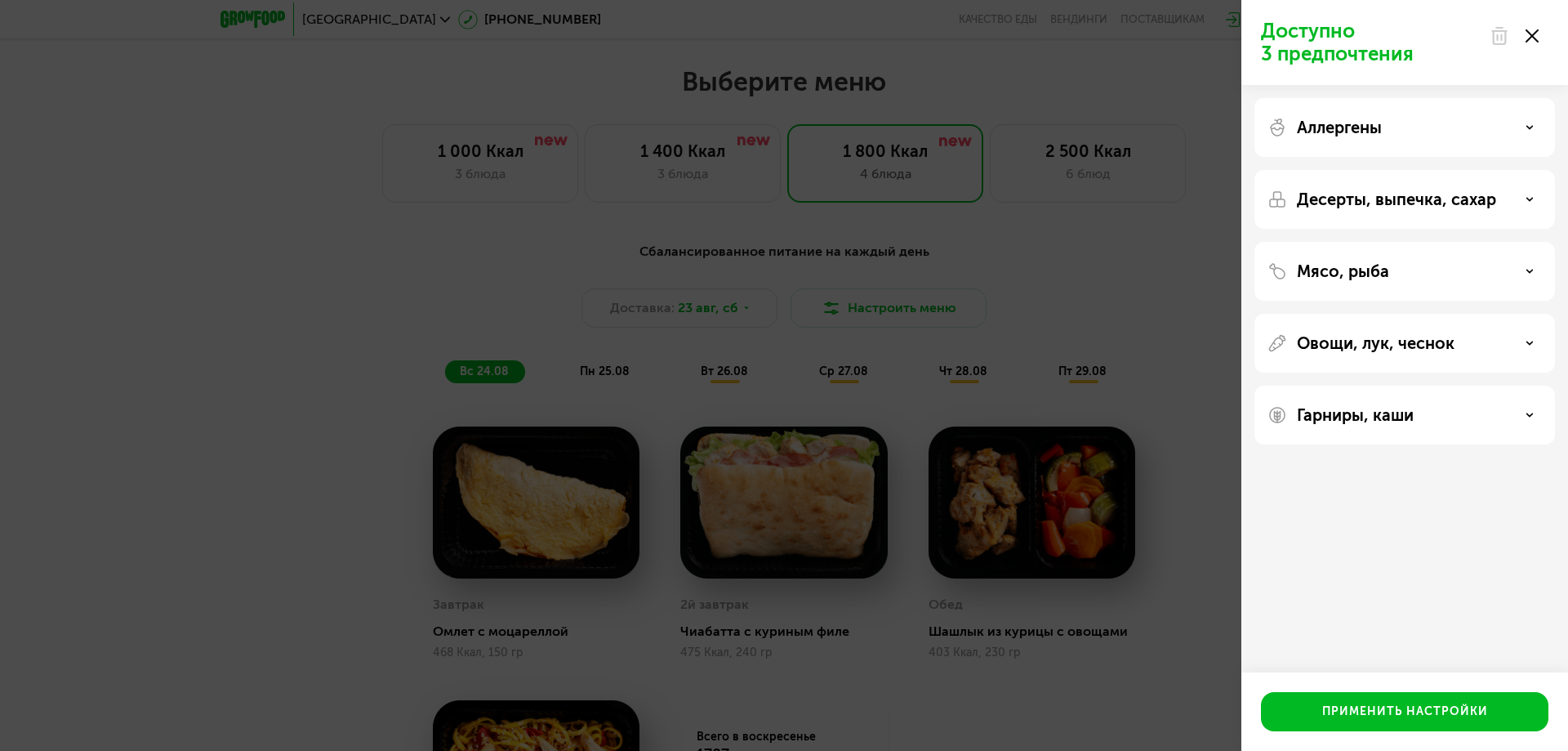
click at [1523, 29] on div at bounding box center [1515, 36] width 69 height 33
click at [1535, 37] on icon at bounding box center [1532, 36] width 13 height 13
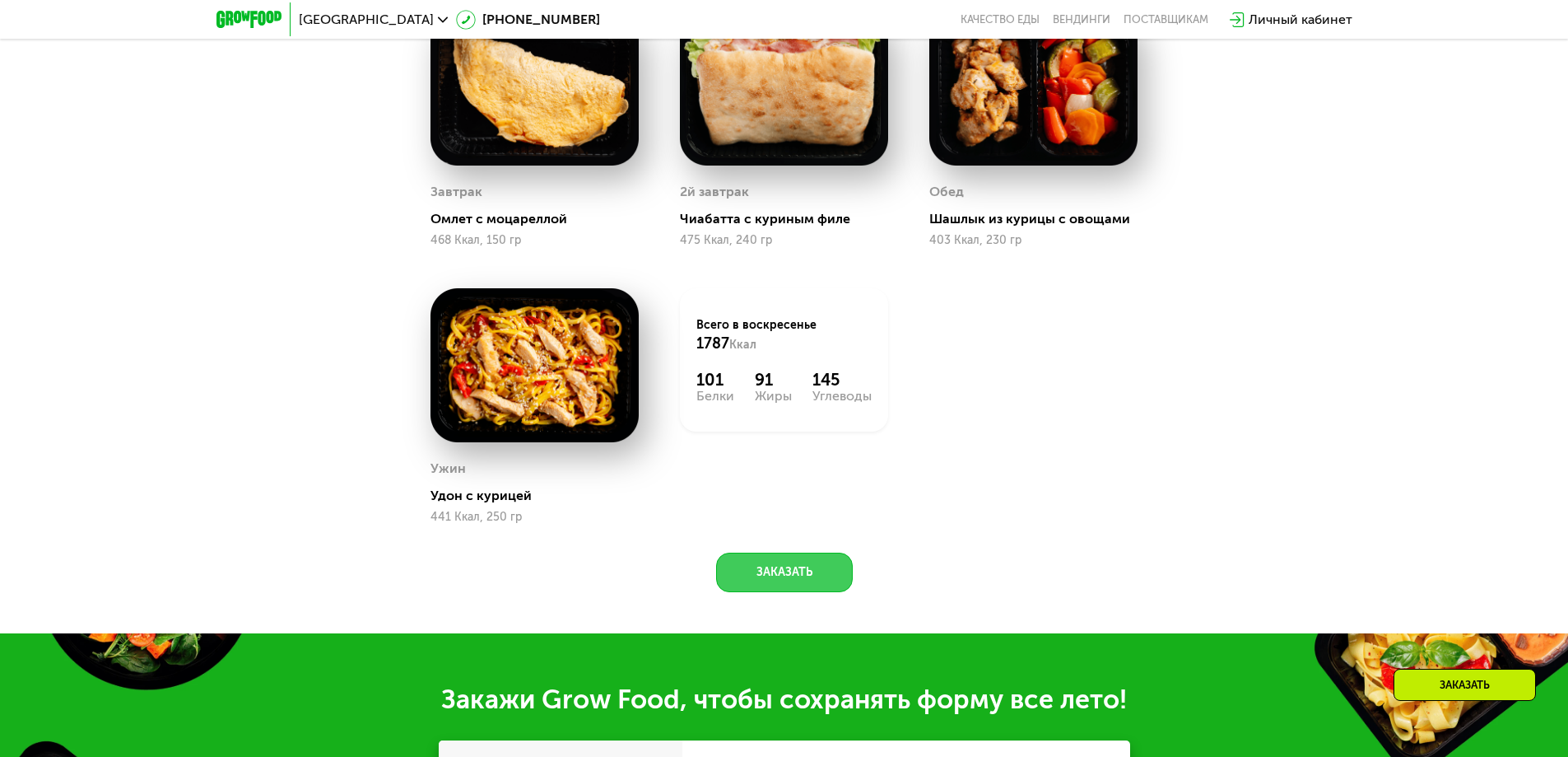
click at [819, 592] on button "Заказать" at bounding box center [784, 572] width 136 height 40
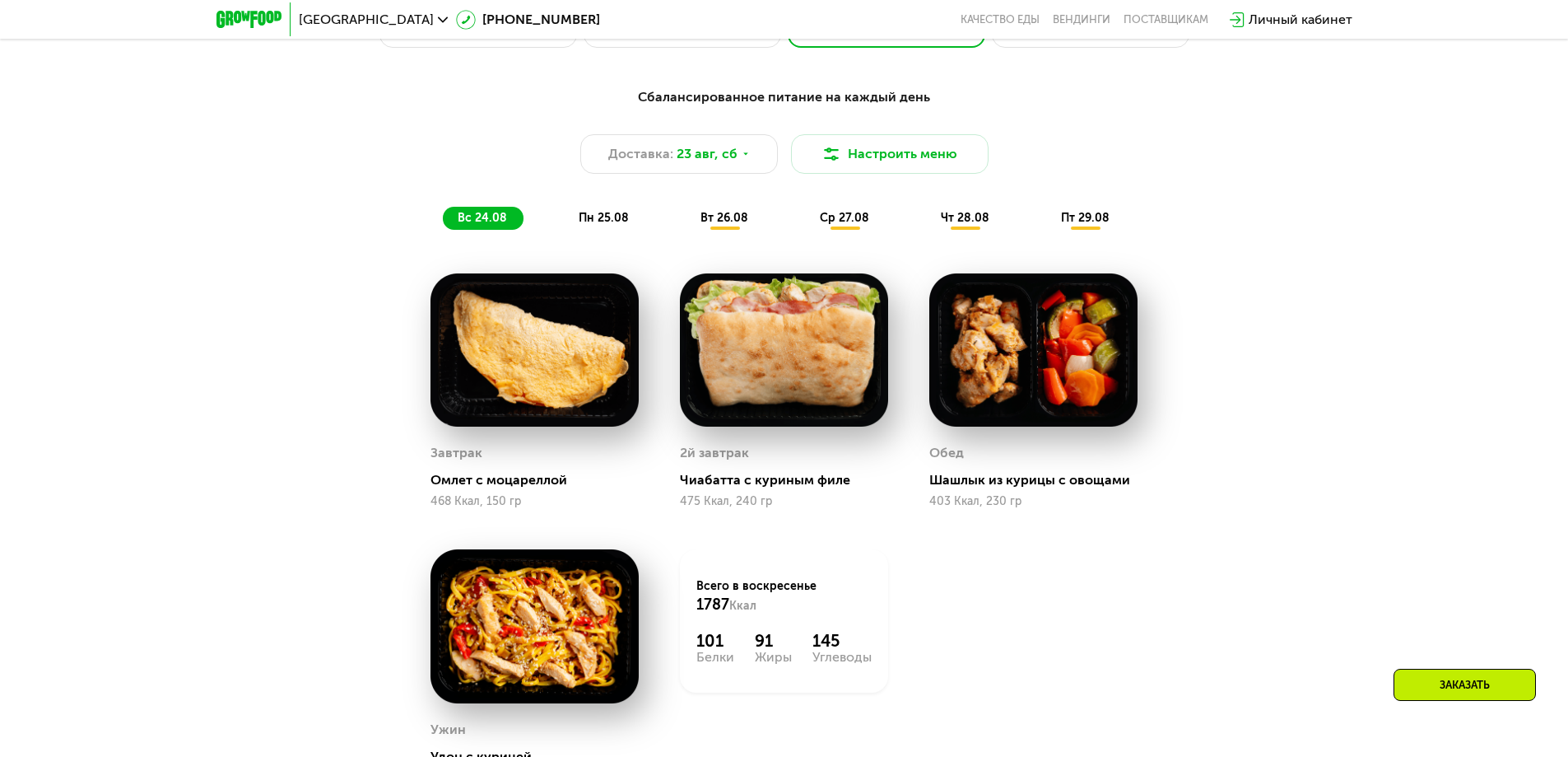
scroll to position [1007, 0]
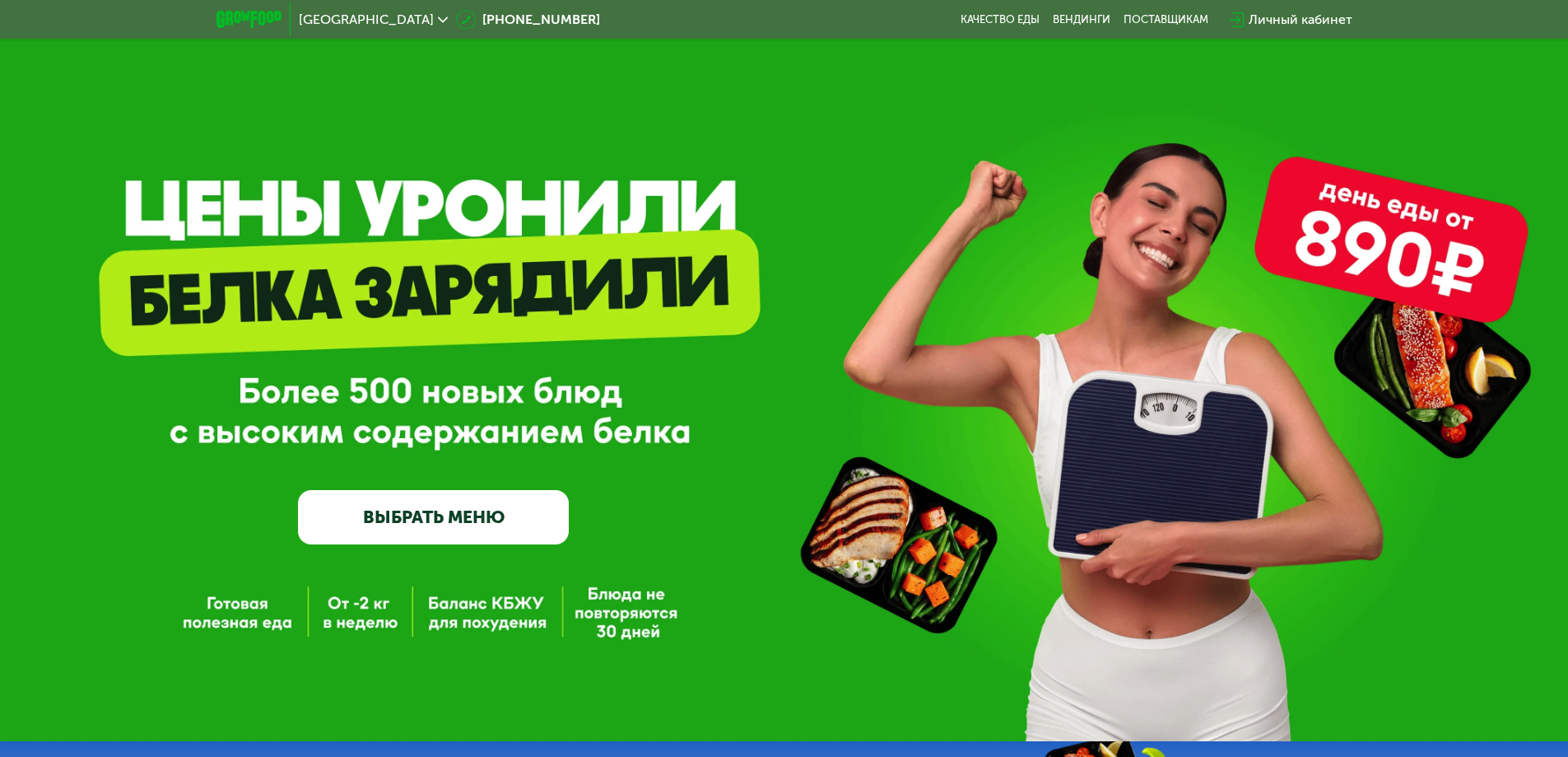
click at [503, 522] on link "ВЫБРАТЬ МЕНЮ" at bounding box center [433, 517] width 271 height 55
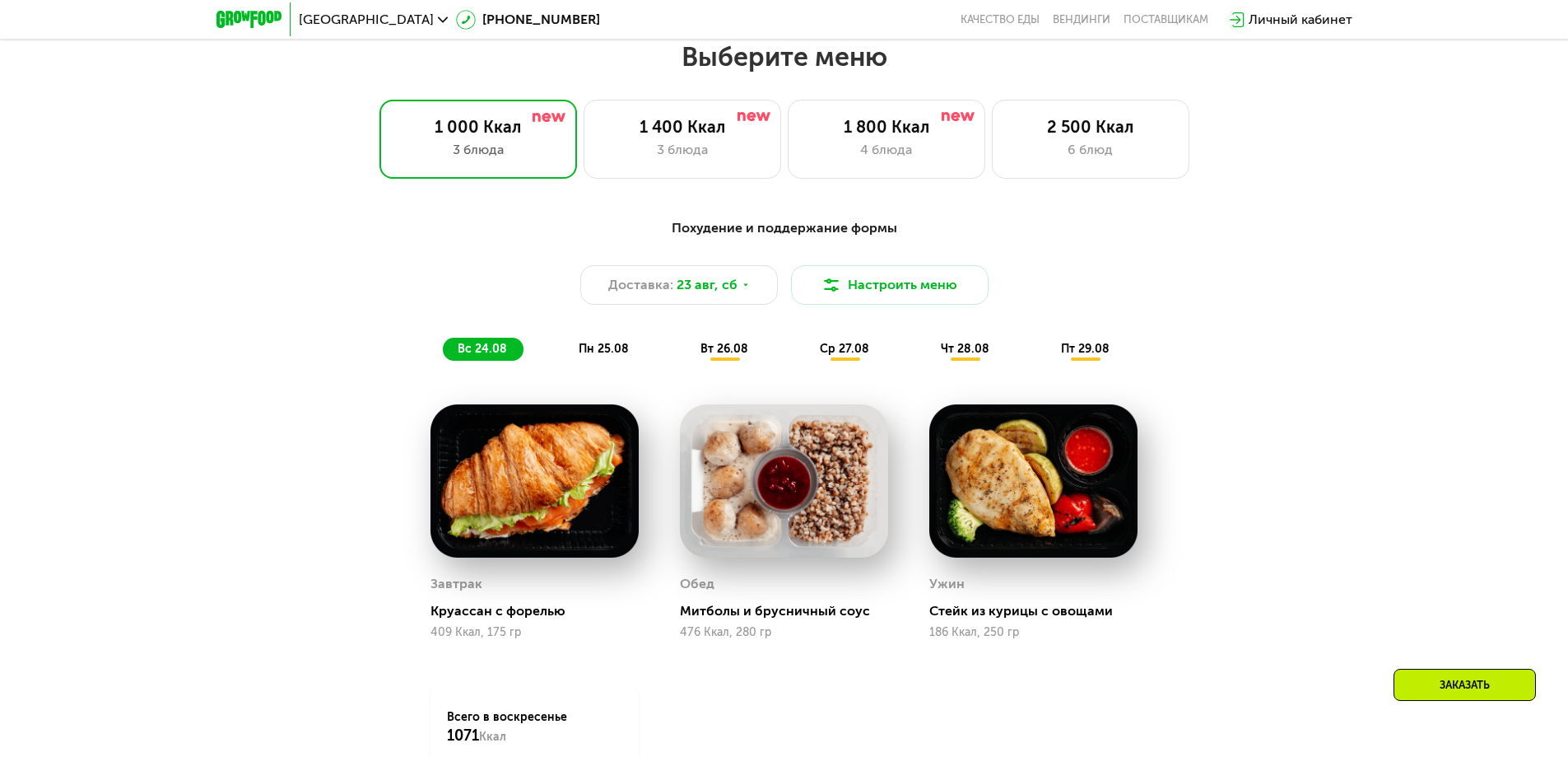
scroll to position [890, 0]
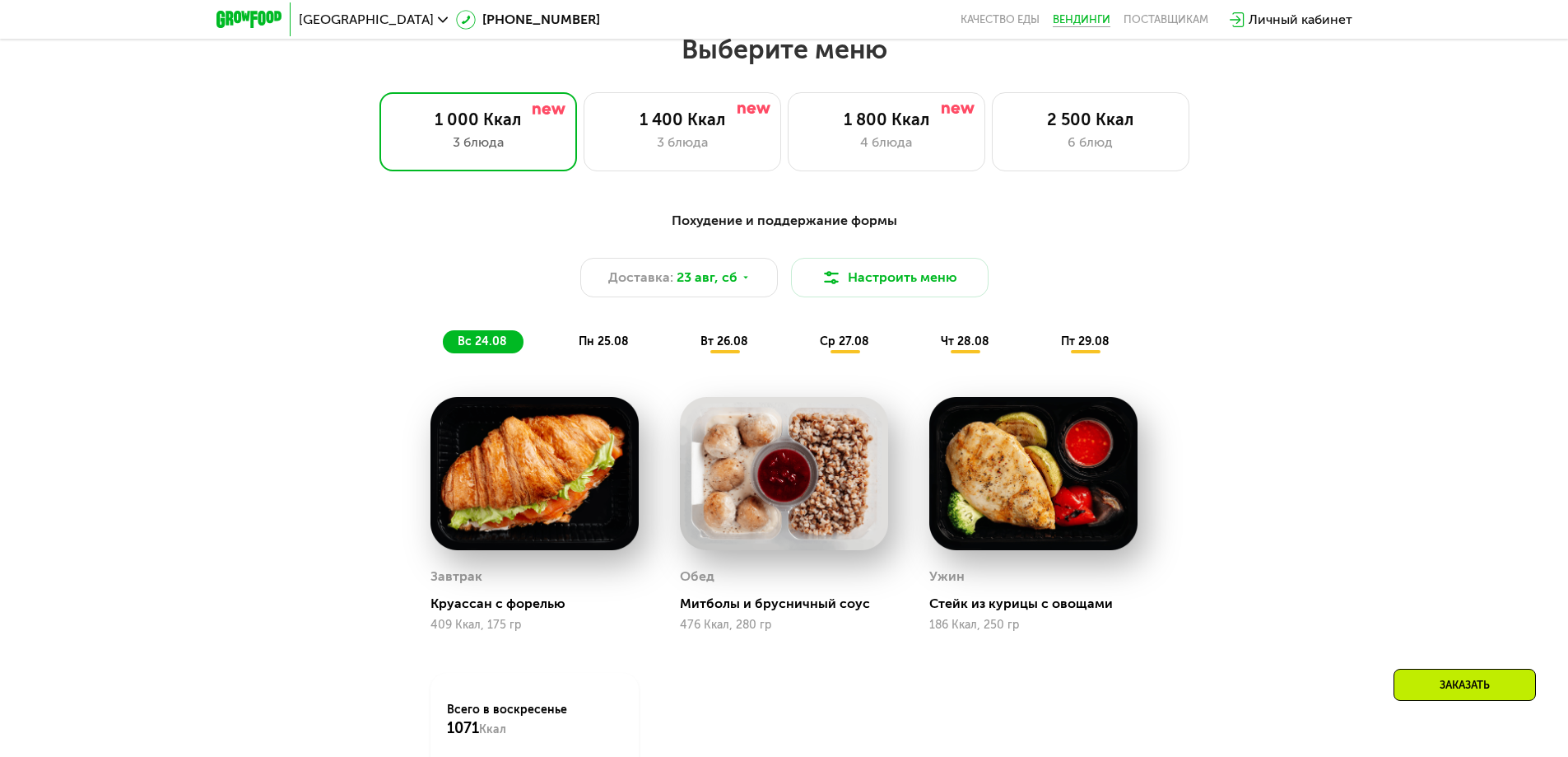
click at [1076, 25] on link "Вендинги" at bounding box center [1081, 19] width 57 height 13
click at [746, 282] on icon at bounding box center [746, 277] width 10 height 10
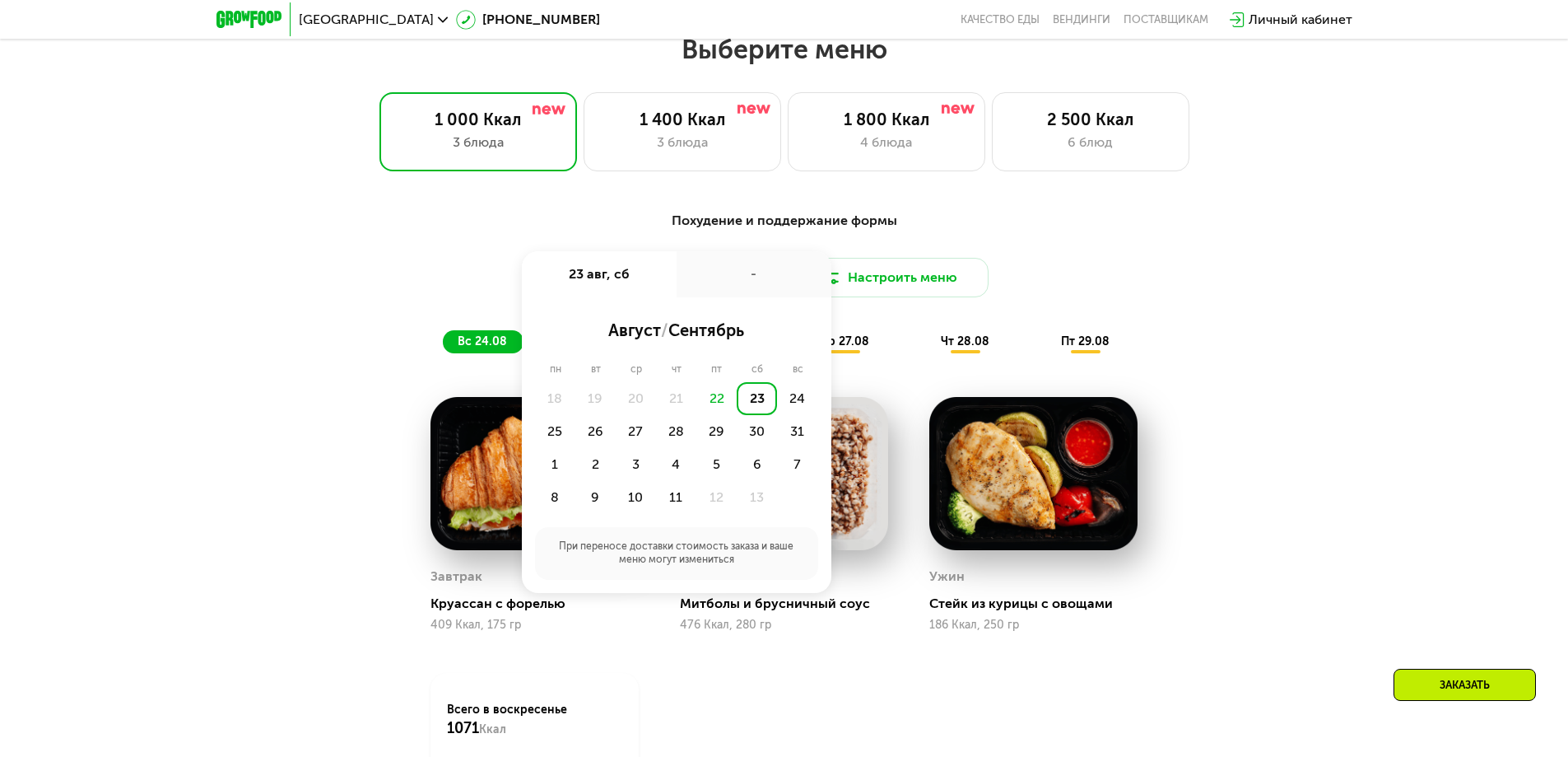
click at [746, 285] on div "-" at bounding box center [754, 275] width 155 height 46
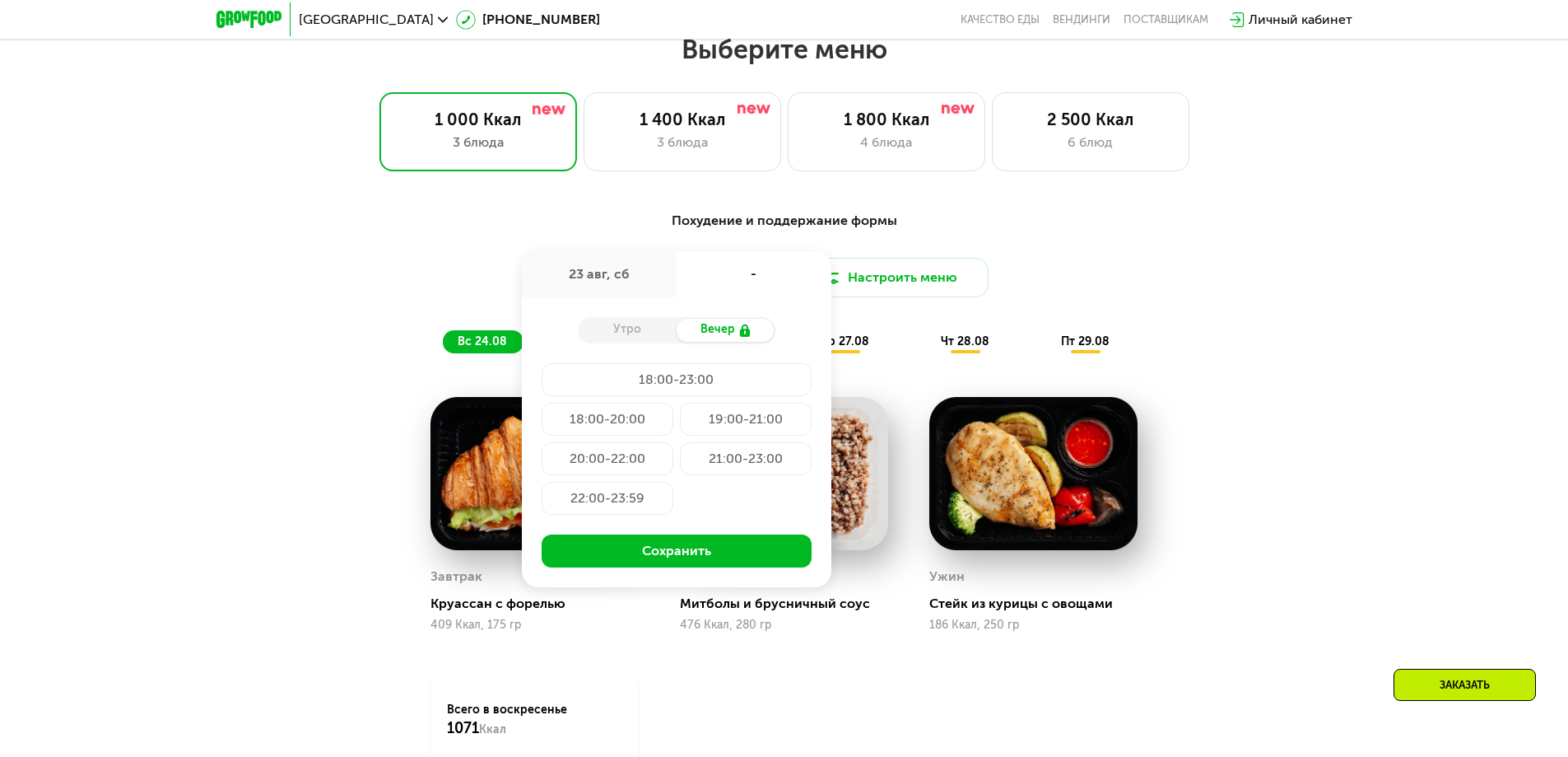
click at [1128, 271] on div "Доставка: 23 авг, сб 23 авг, сб - Утро Вечер 18:00-23:00 18:00-20:00 19:00-21:0…" at bounding box center [784, 277] width 975 height 40
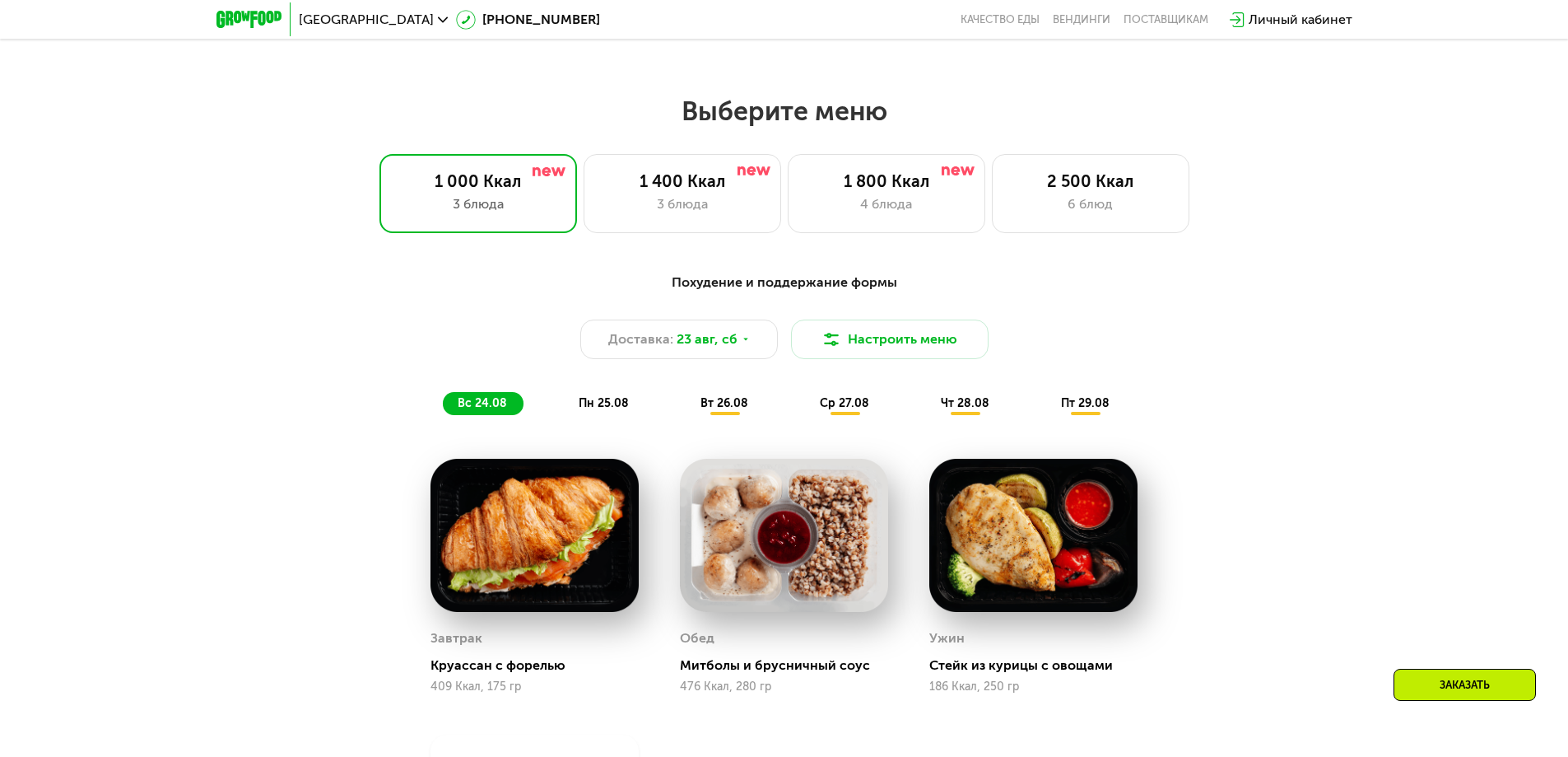
scroll to position [642, 0]
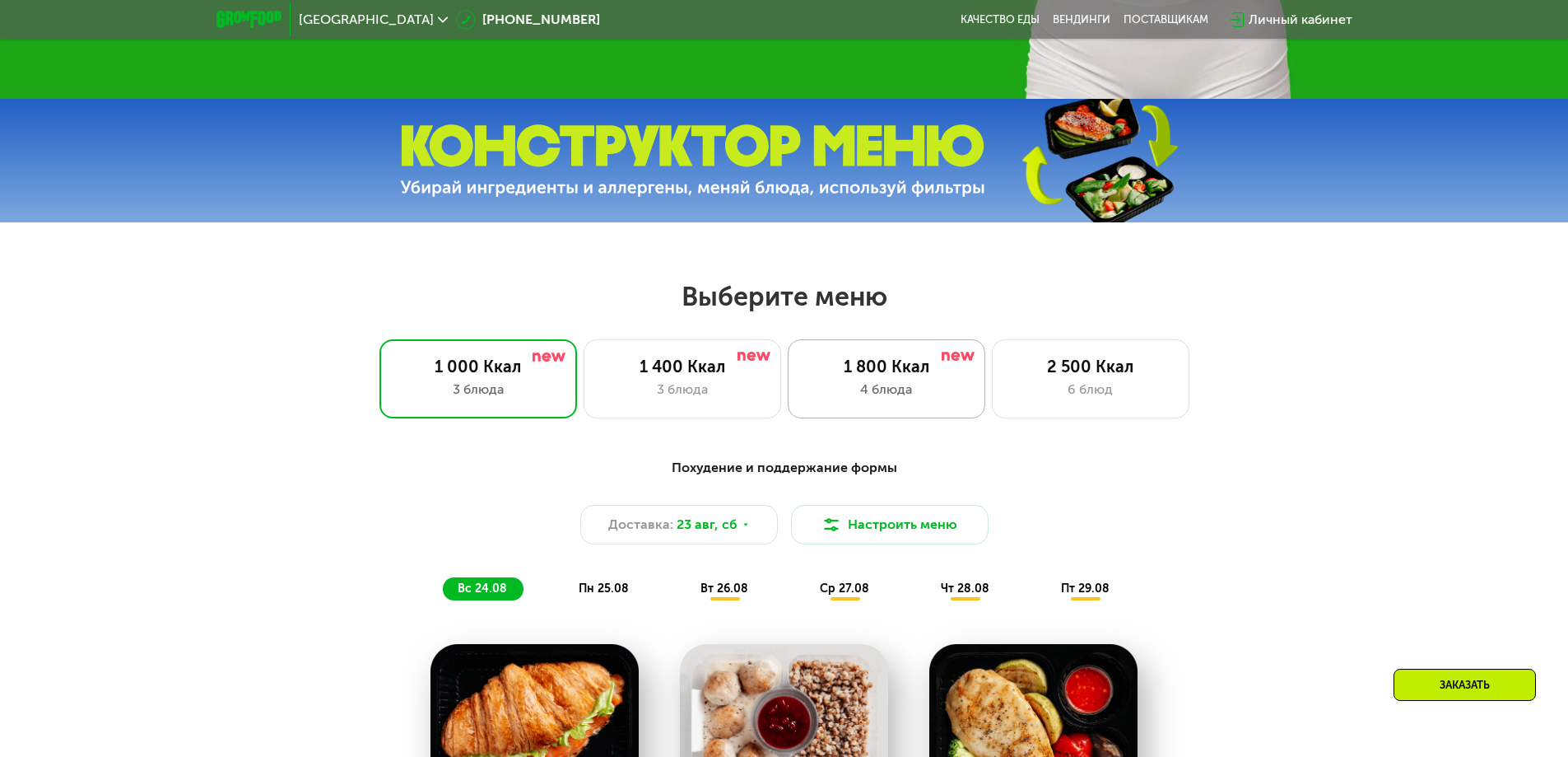
click at [860, 400] on div "4 блюда" at bounding box center [886, 389] width 163 height 19
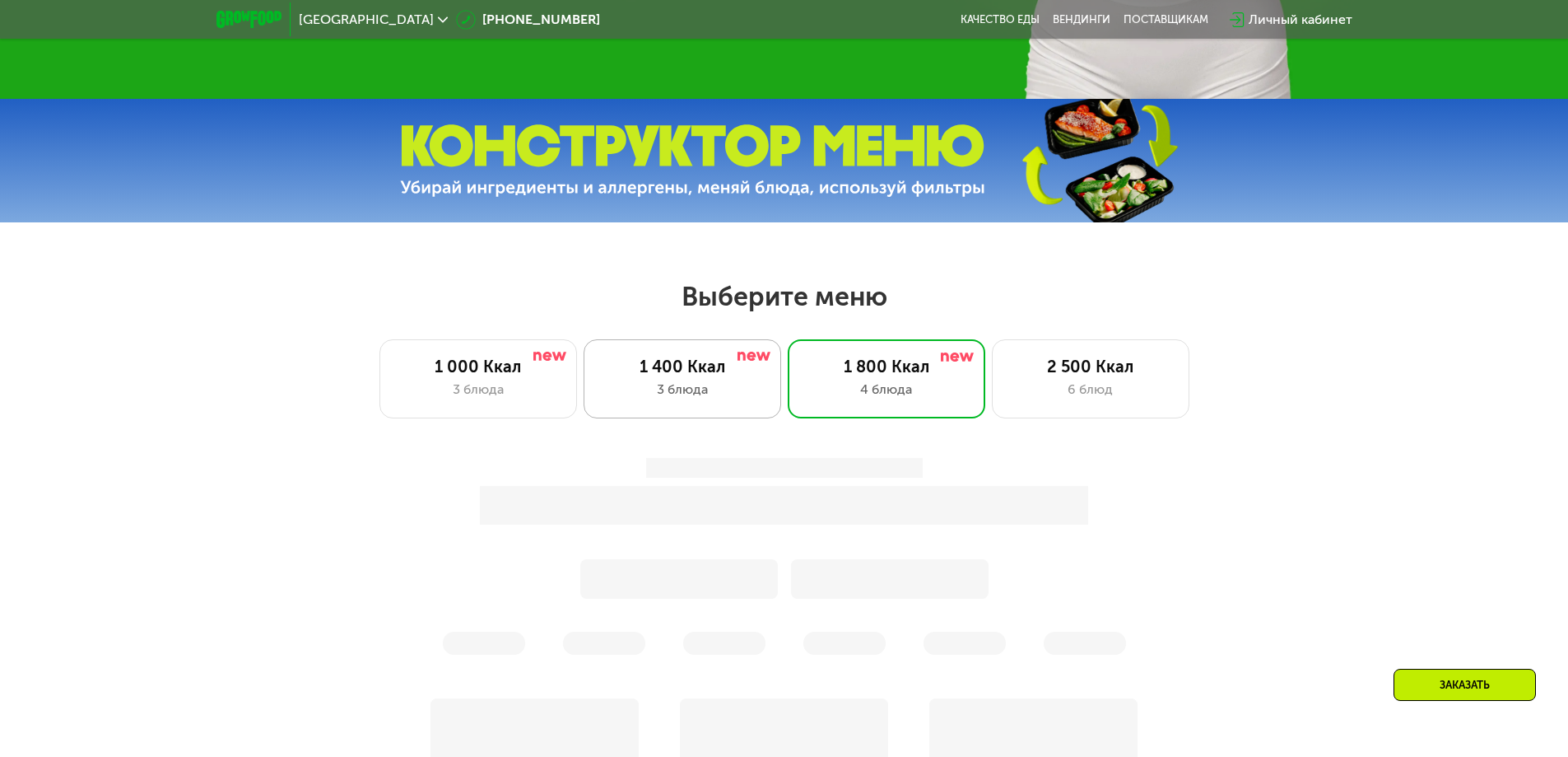
click at [739, 377] on div "1 400 Ккал" at bounding box center [682, 366] width 163 height 19
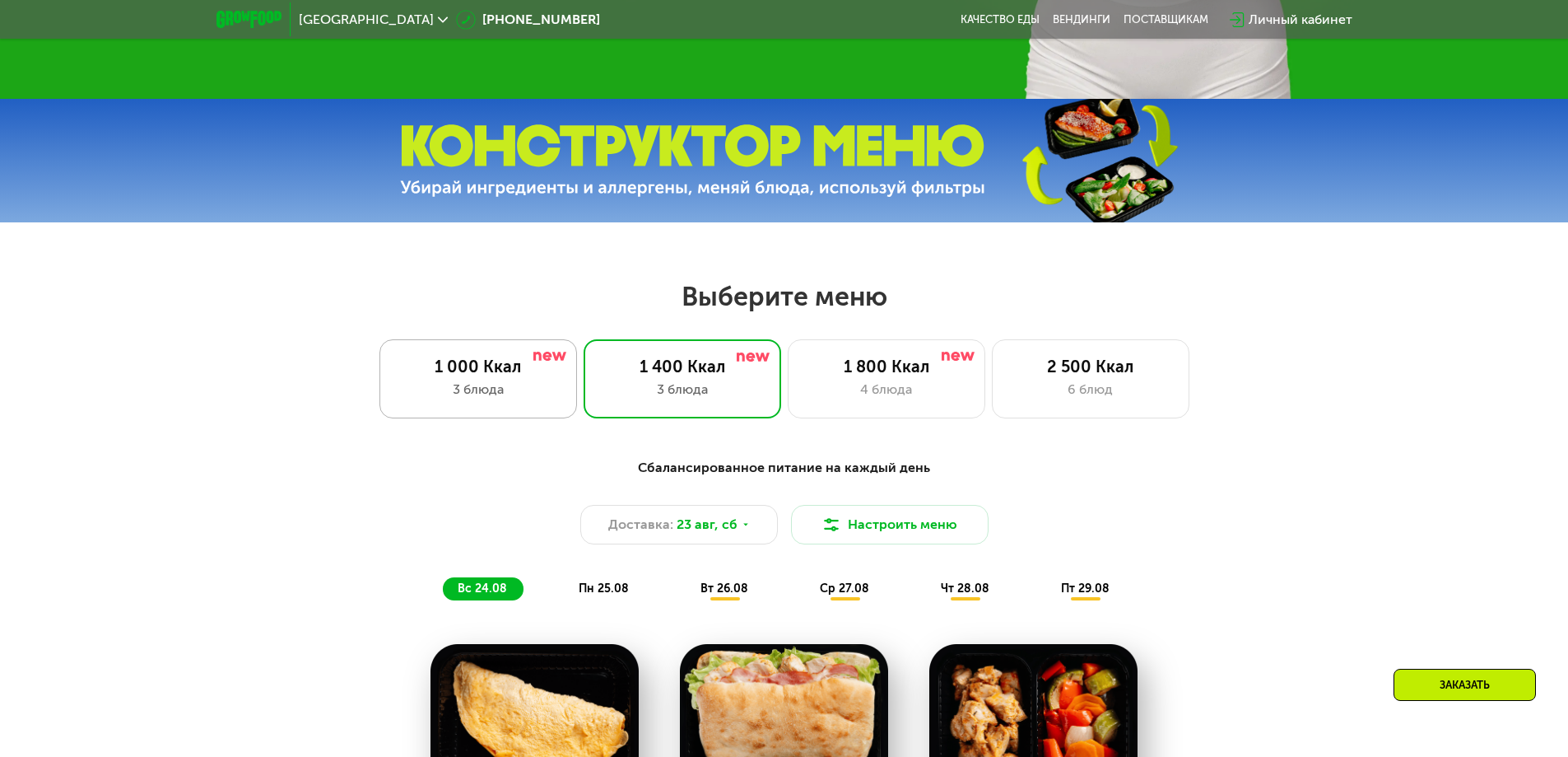
click at [487, 391] on div "3 блюда" at bounding box center [478, 389] width 163 height 19
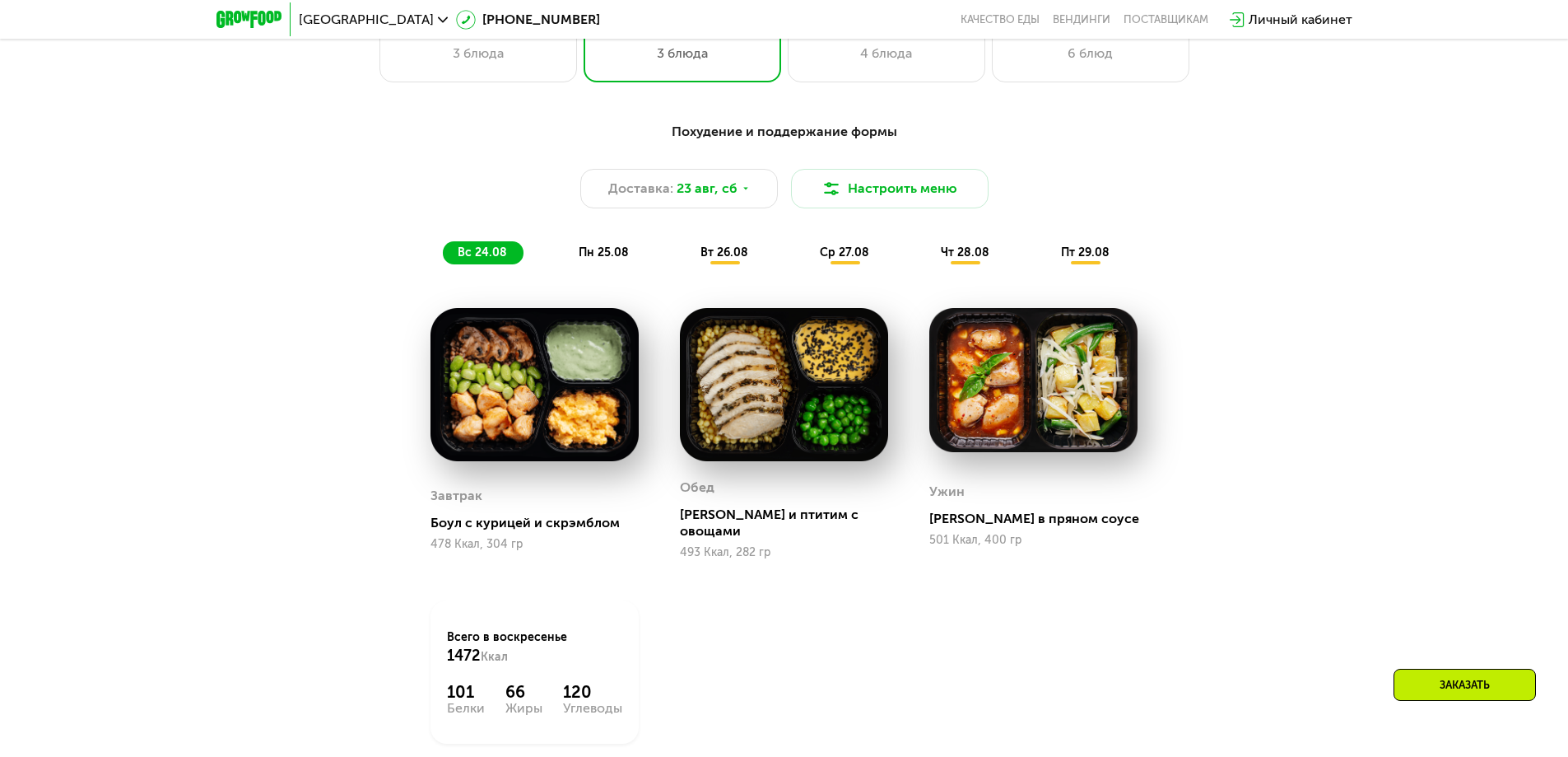
scroll to position [972, 0]
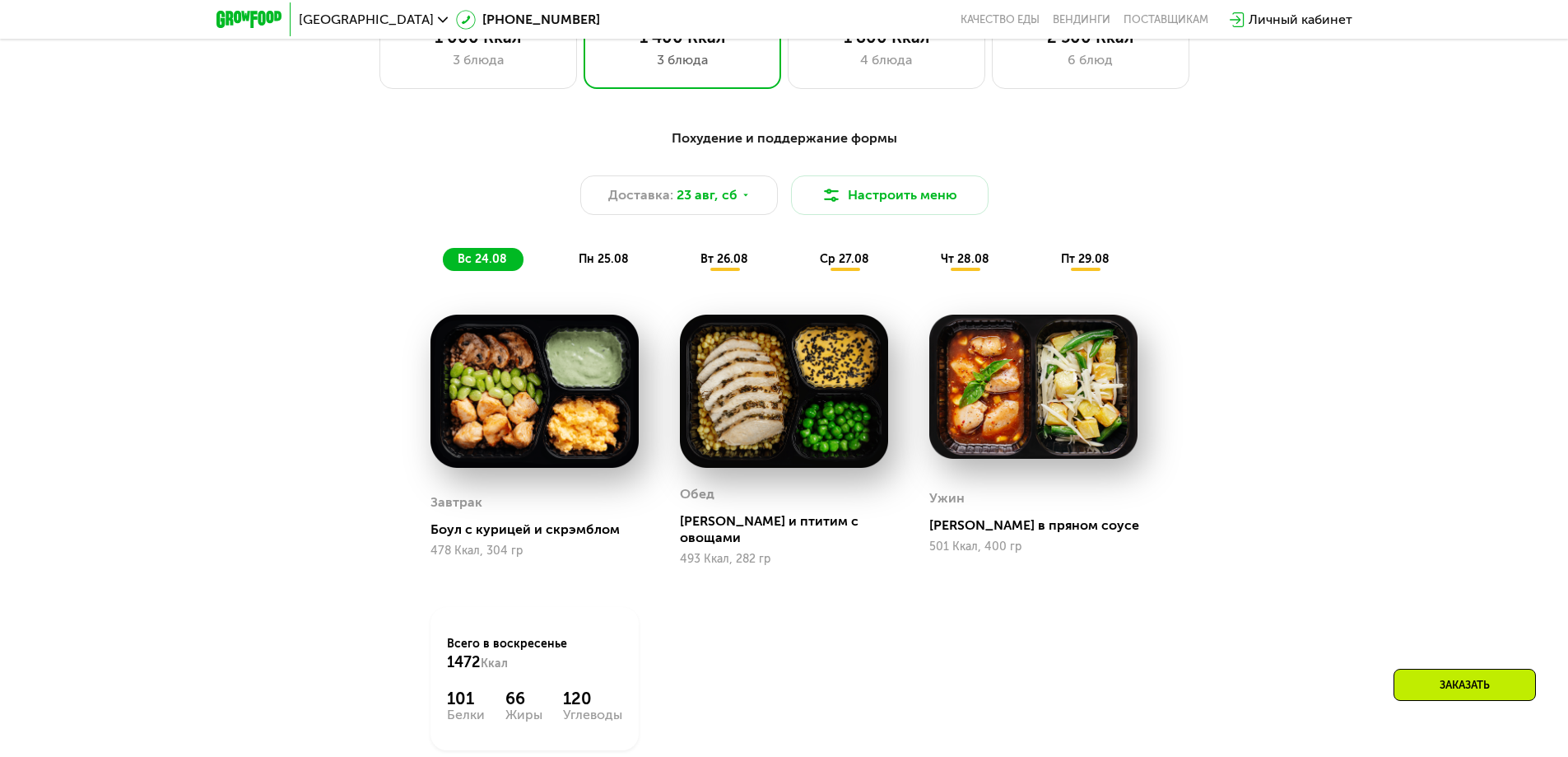
click at [722, 265] on span "вт 26.08" at bounding box center [723, 259] width 47 height 14
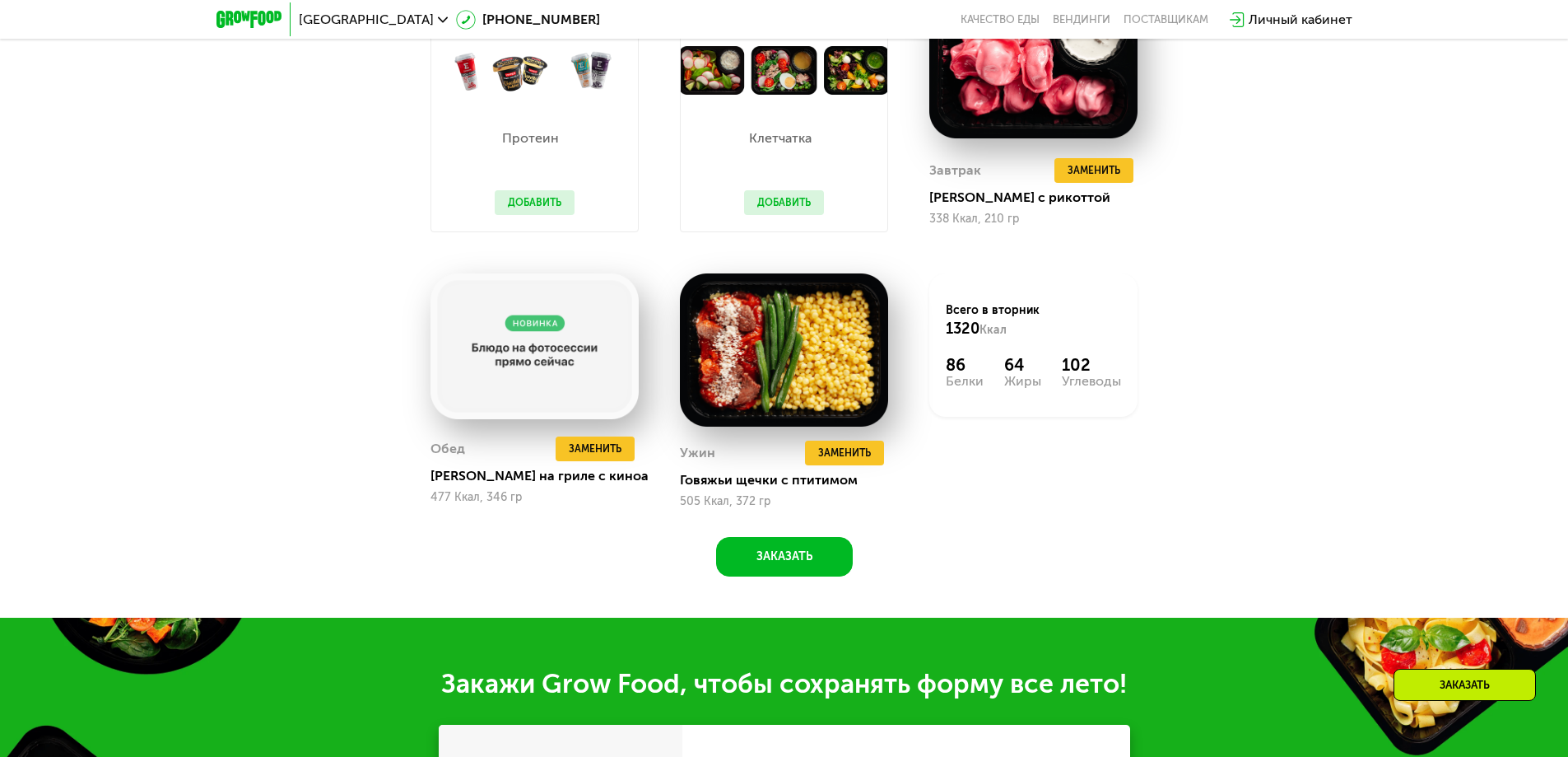
scroll to position [1136, 0]
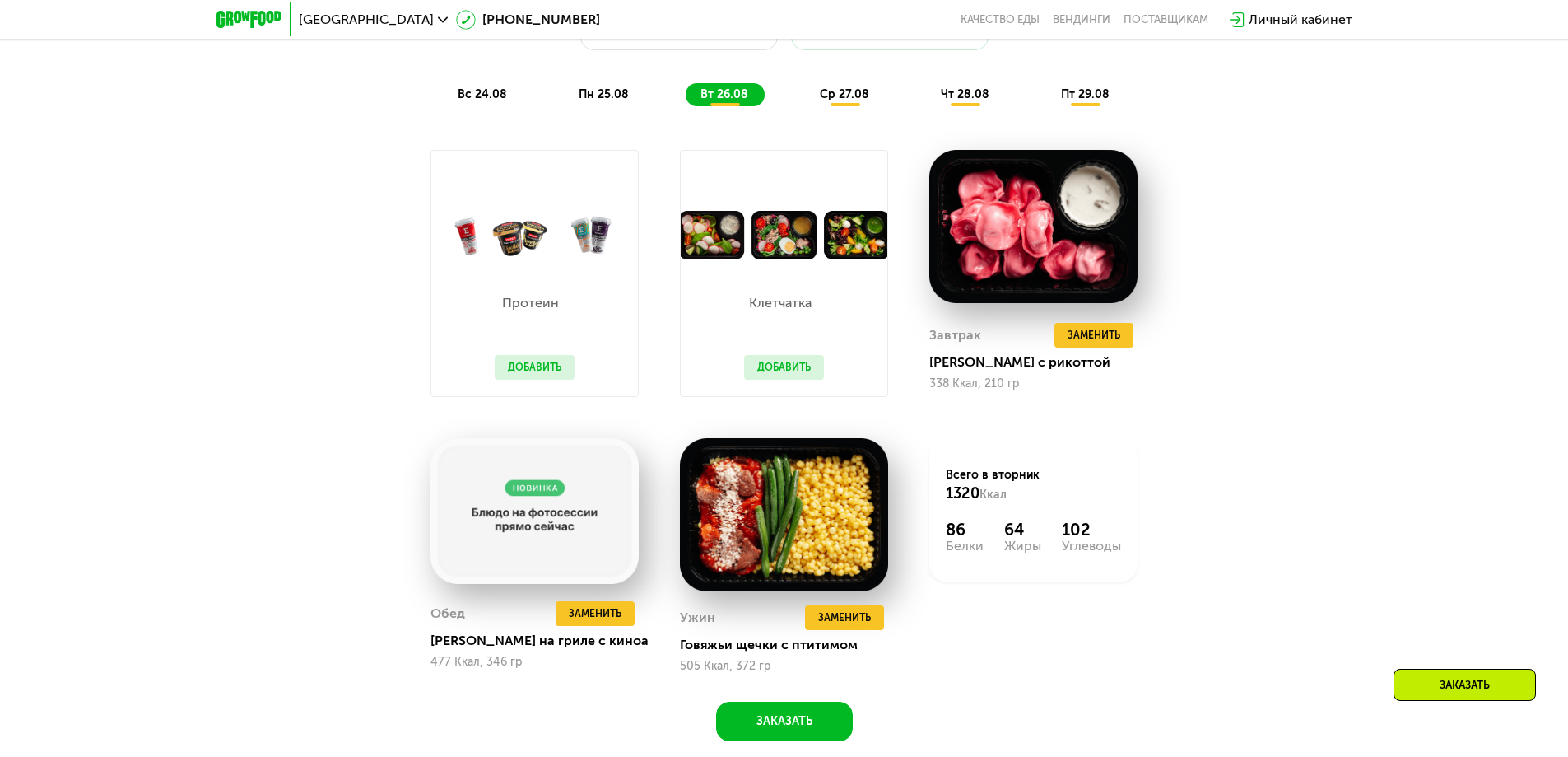
click at [685, 107] on div "пн 25.08" at bounding box center [724, 95] width 79 height 23
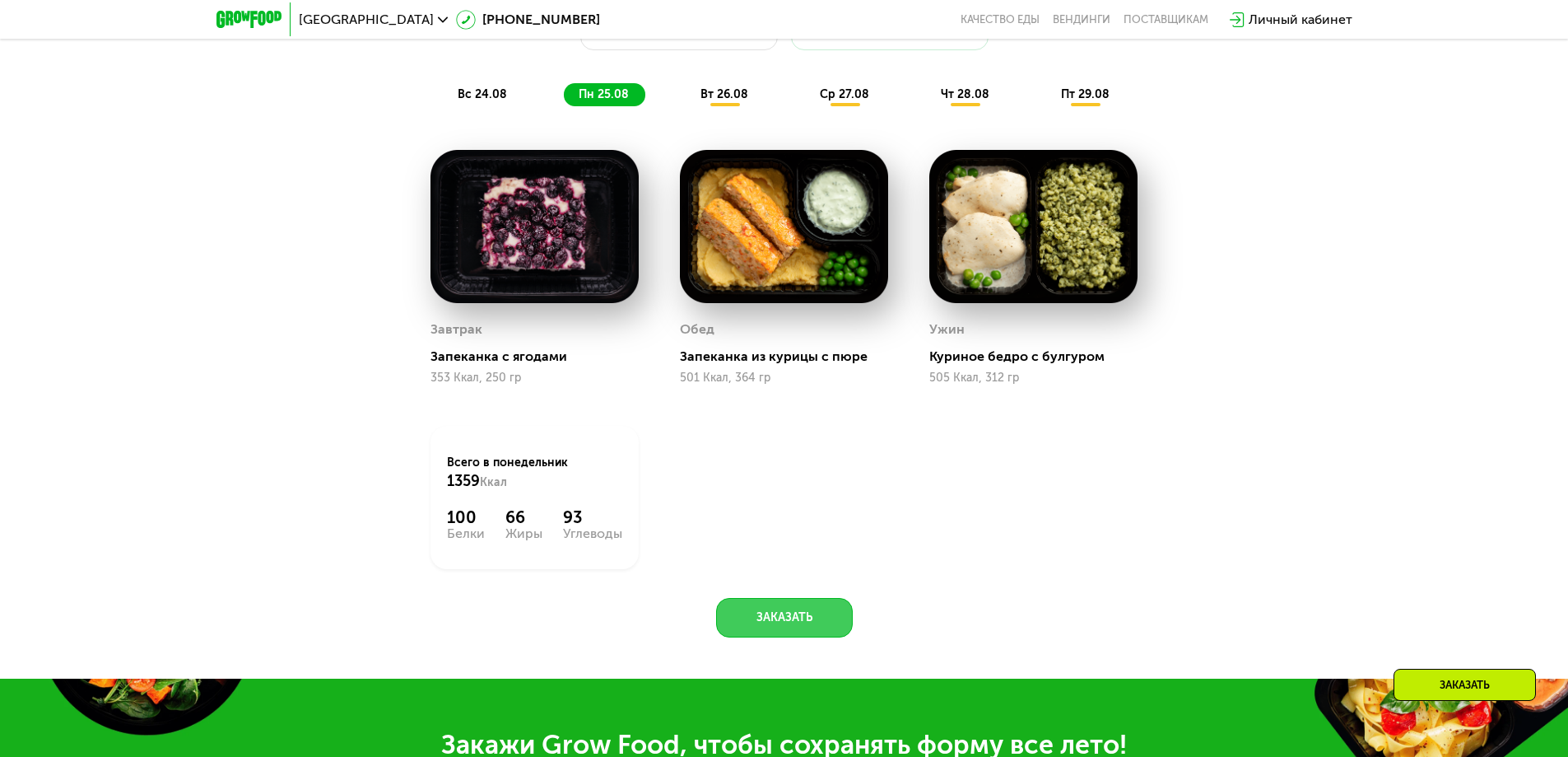
click at [807, 621] on button "Заказать" at bounding box center [784, 617] width 136 height 40
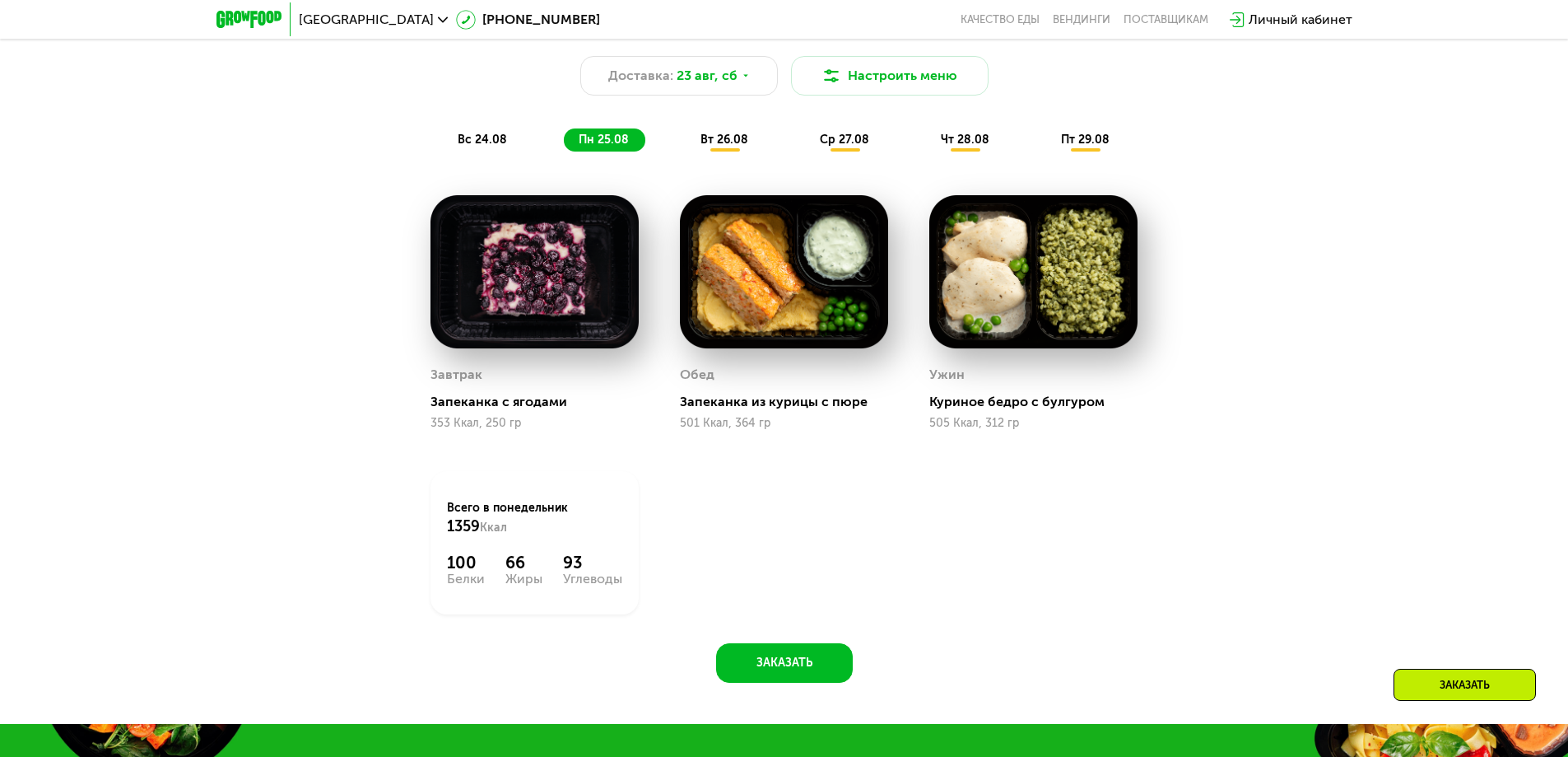
scroll to position [832, 0]
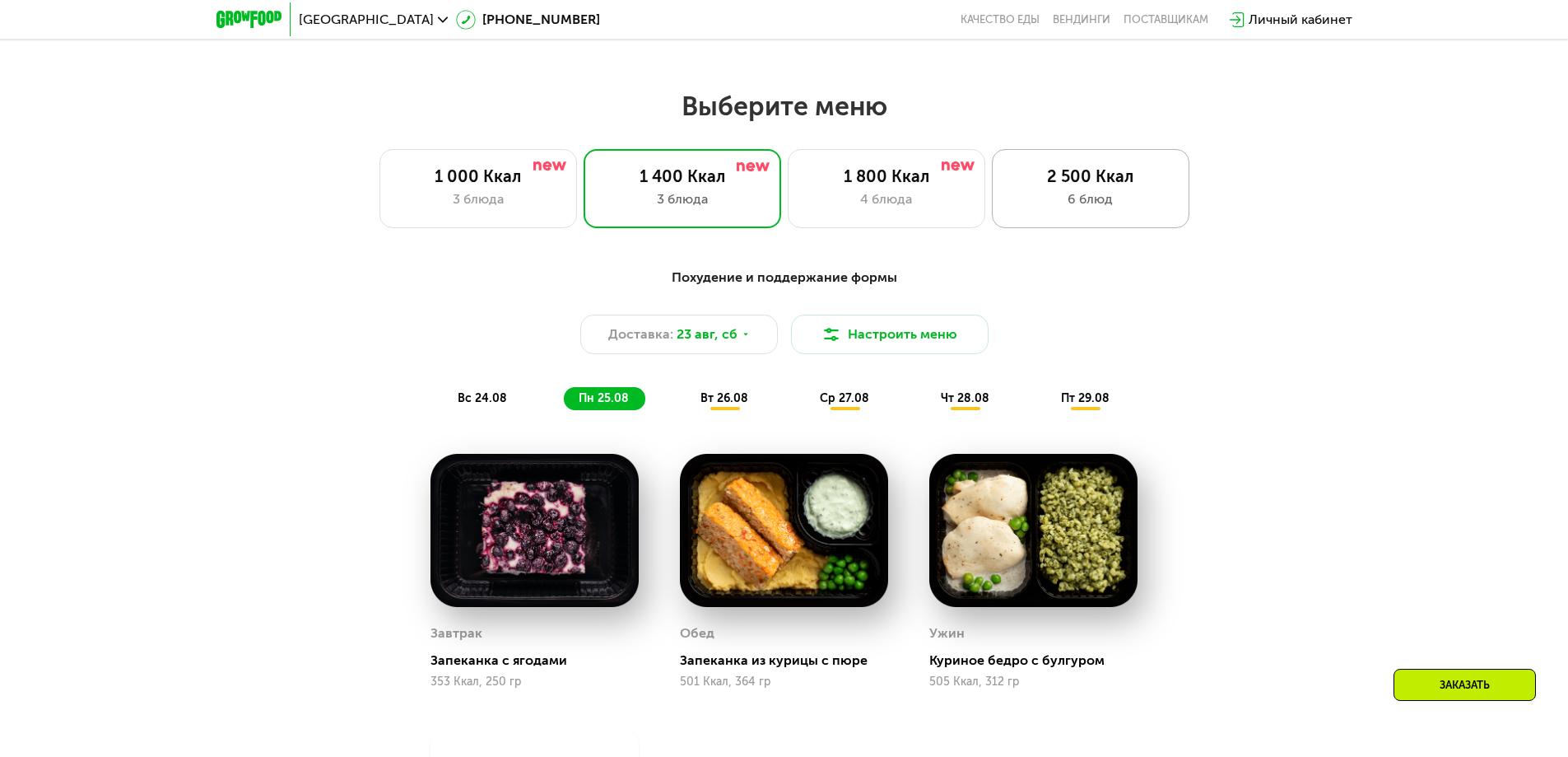
click at [1109, 186] on div "2 500 Ккал" at bounding box center [1090, 175] width 163 height 19
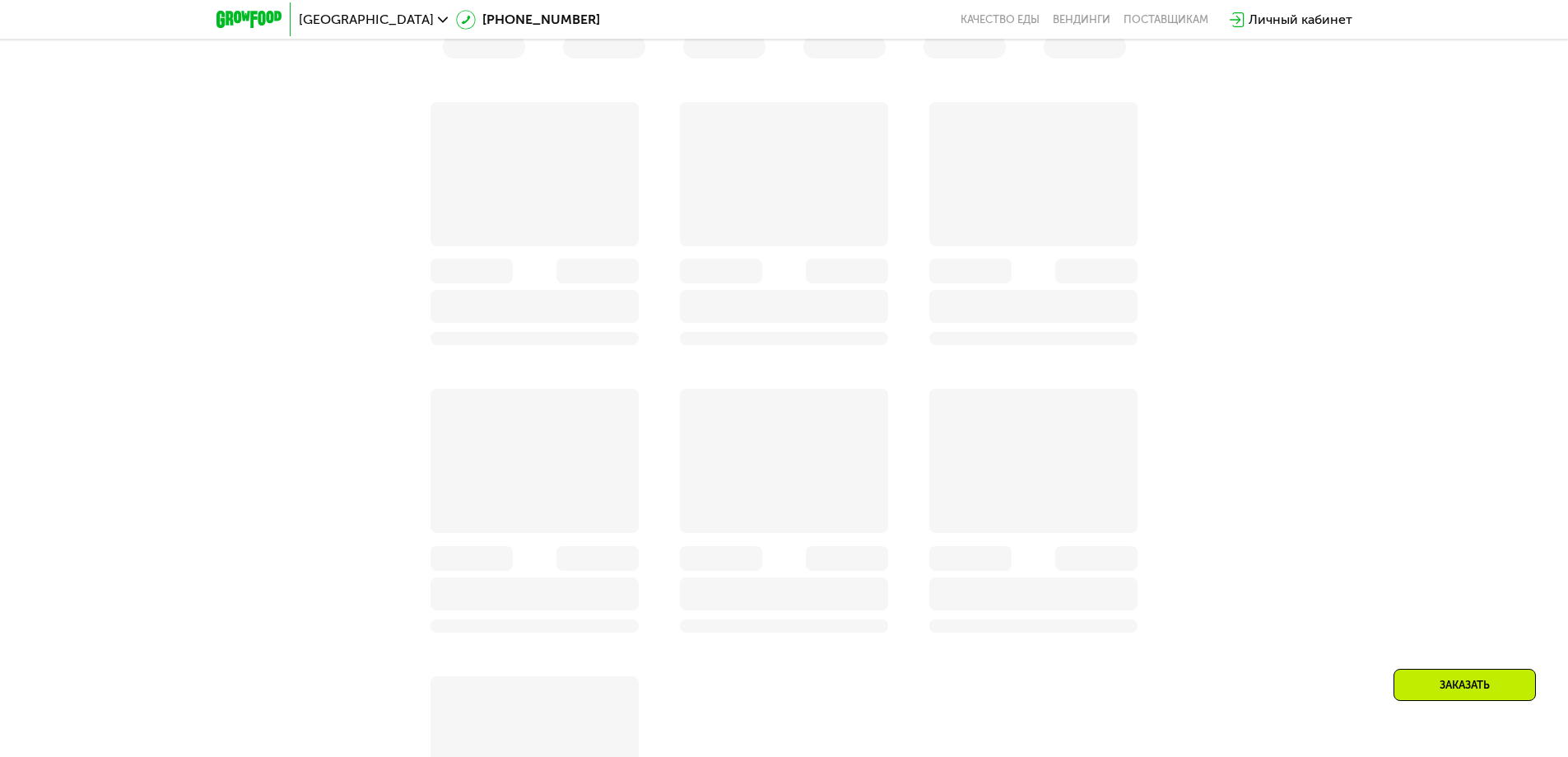
scroll to position [1244, 0]
